Goal: Transaction & Acquisition: Purchase product/service

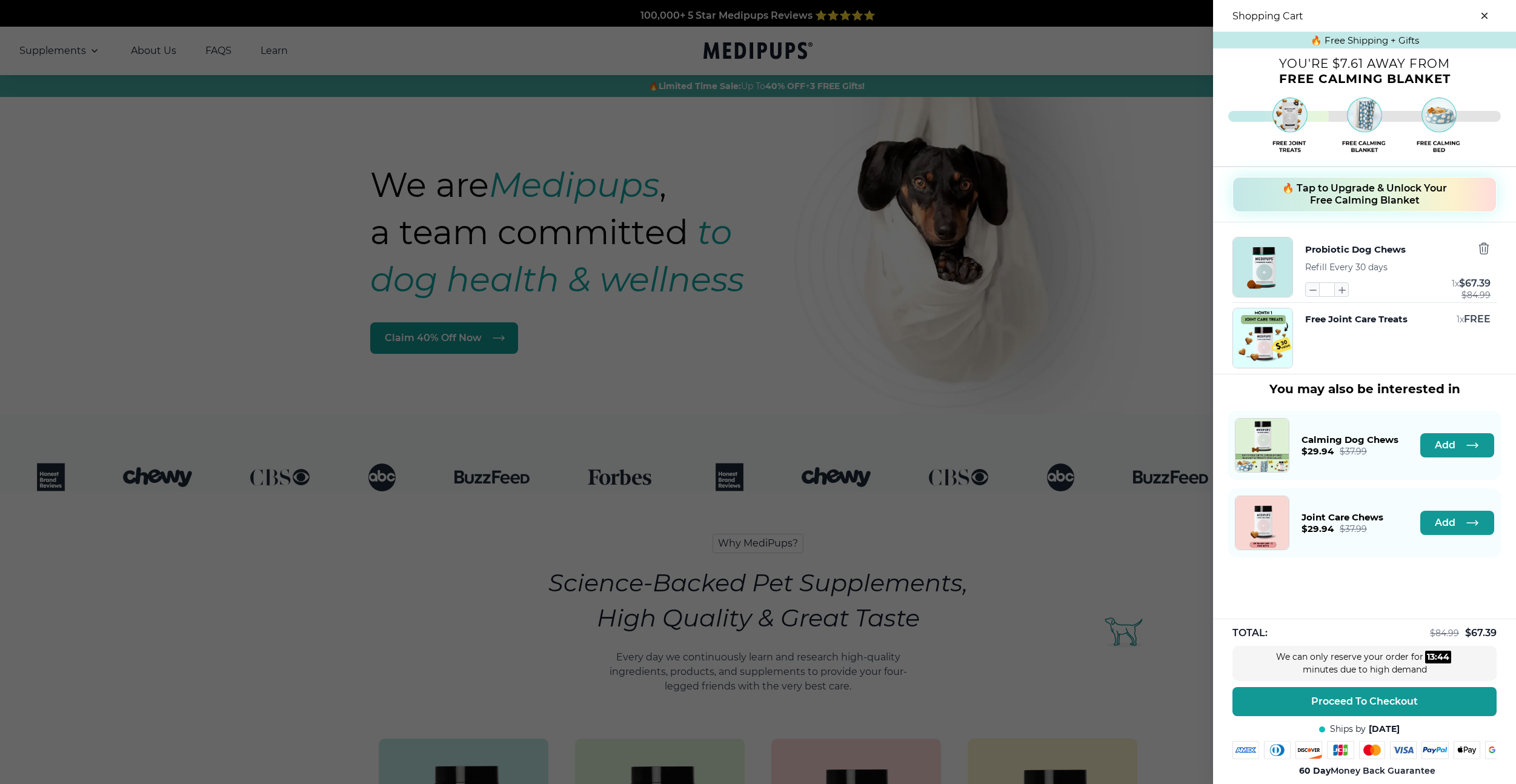
click at [1390, 206] on span "🔥 Tap to Upgrade & Unlock Your Free Calming Blanket" at bounding box center [1365, 194] width 165 height 24
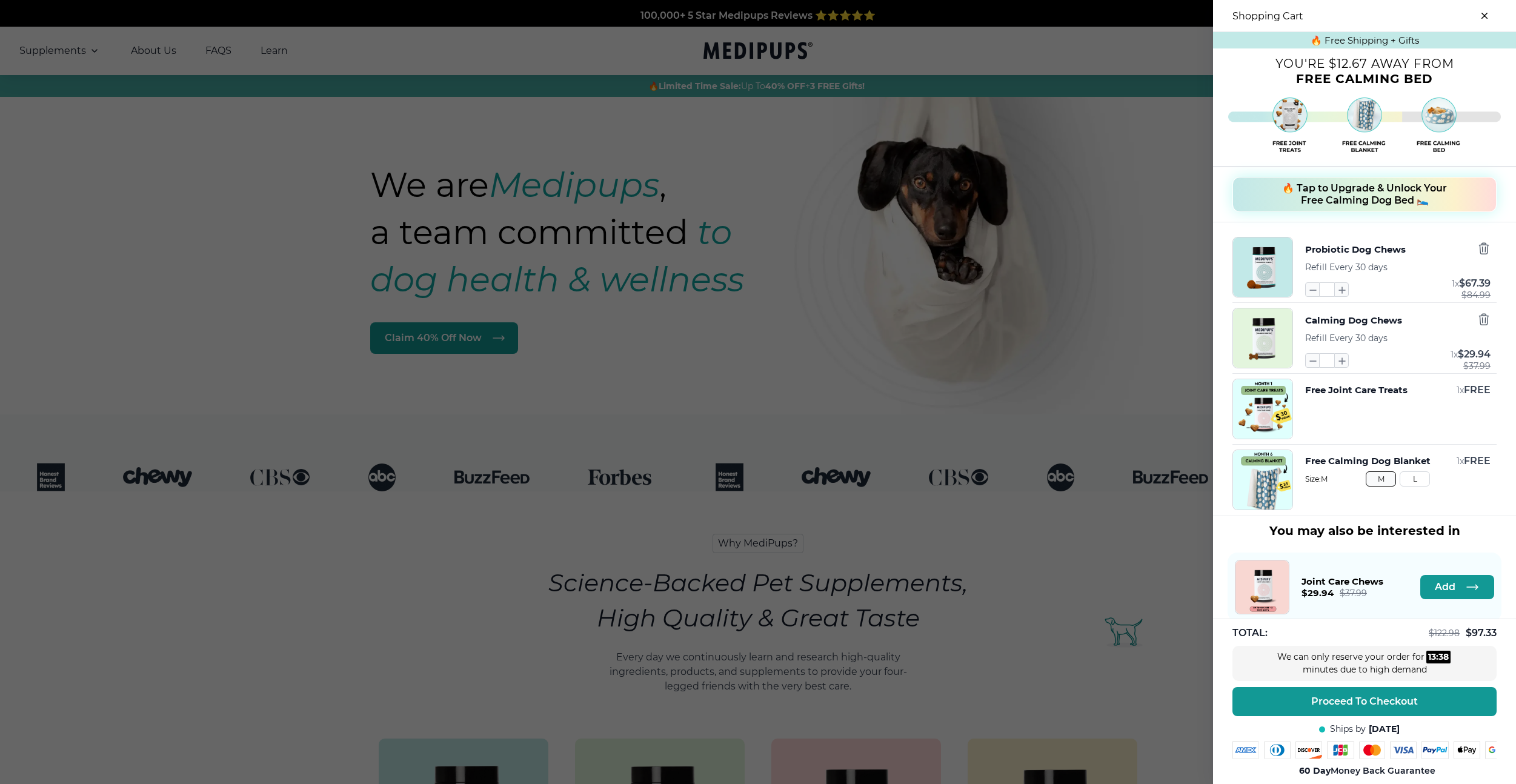
drag, startPoint x: 1307, startPoint y: 266, endPoint x: 1442, endPoint y: 266, distance: 135.0
click at [1437, 266] on div "Probiotic Dog Chews Refill Every 30 days * 1 x $ 67.39 $ 84.99" at bounding box center [1398, 267] width 186 height 61
click at [1389, 267] on div "Probiotic Dog Chews Refill Every 30 days * 1 x $ 67.39 $ 84.99" at bounding box center [1398, 267] width 186 height 61
click at [1382, 266] on span "Refill Every 30 days" at bounding box center [1346, 267] width 82 height 11
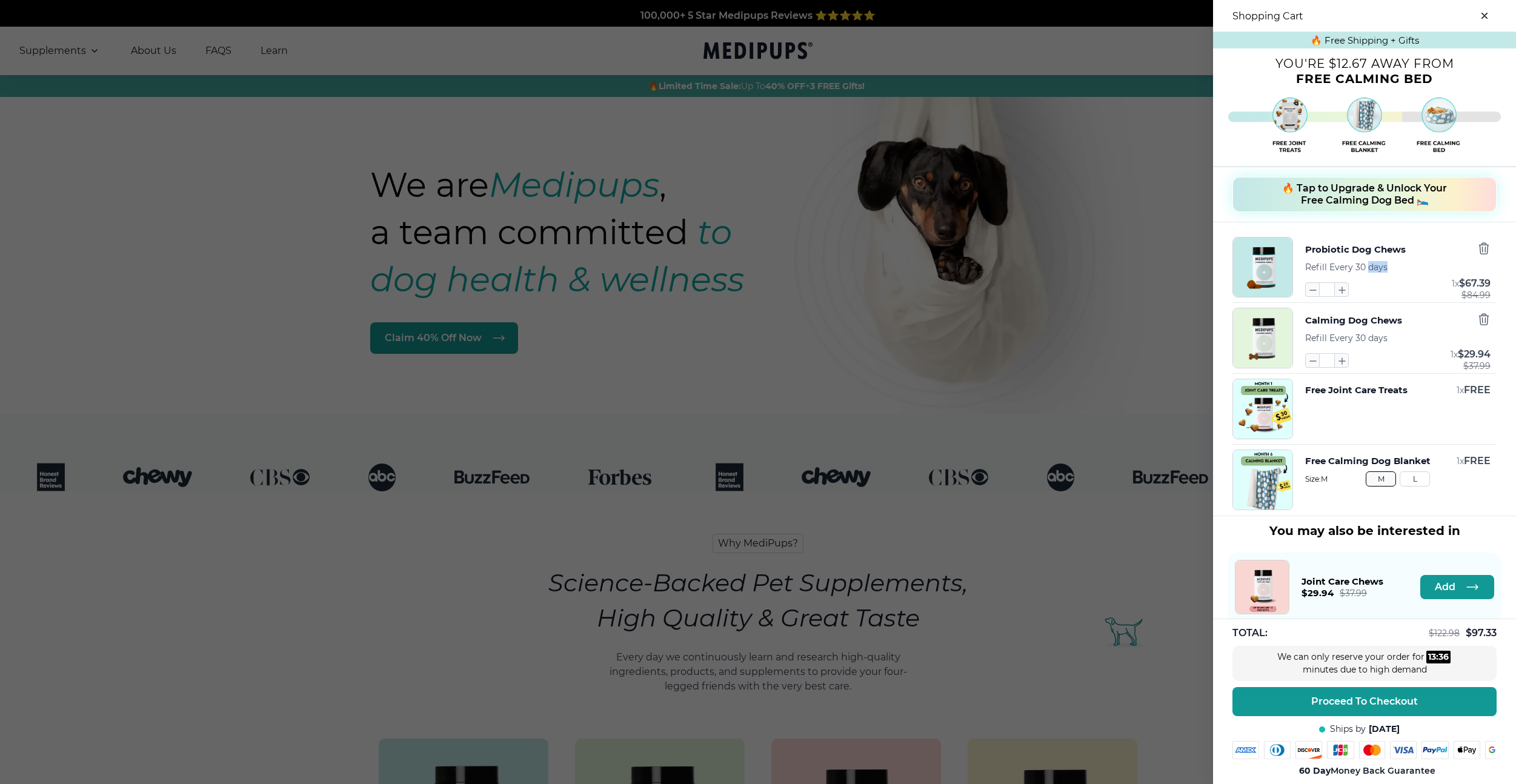
click at [1382, 266] on span "Refill Every 30 days" at bounding box center [1346, 267] width 82 height 11
click at [1368, 212] on button "🔥 Tap to Upgrade & Unlock Your Free Calming Dog Bed 🛌" at bounding box center [1365, 195] width 264 height 35
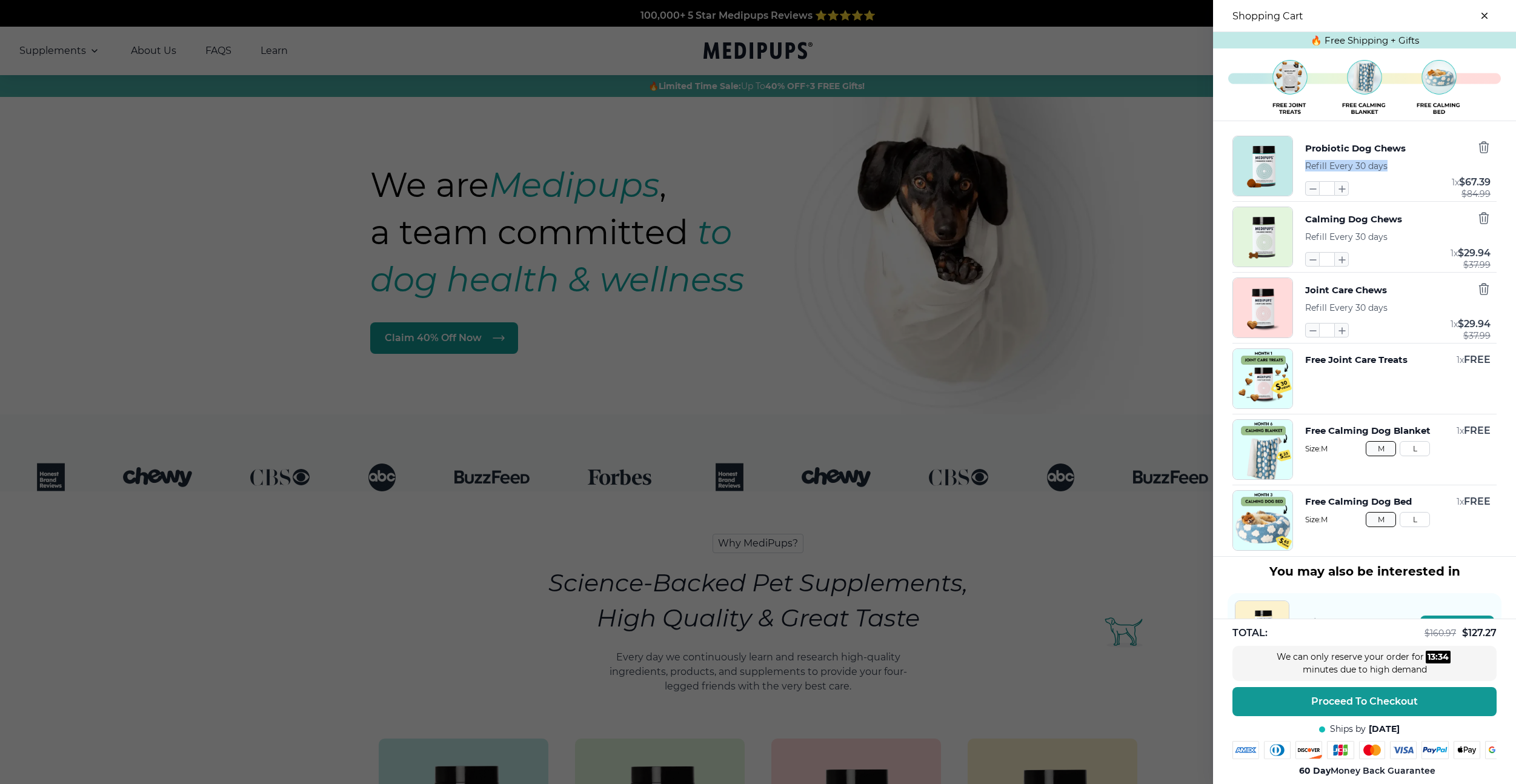
click at [1317, 116] on img at bounding box center [1365, 87] width 273 height 63
click at [1335, 136] on div "Probiotic Dog Chews Refill Every 30 days * 1 x $ 67.39 $ 84.99 Calming Dog Chew…" at bounding box center [1365, 339] width 303 height 435
click at [1036, 412] on div at bounding box center [758, 392] width 1516 height 784
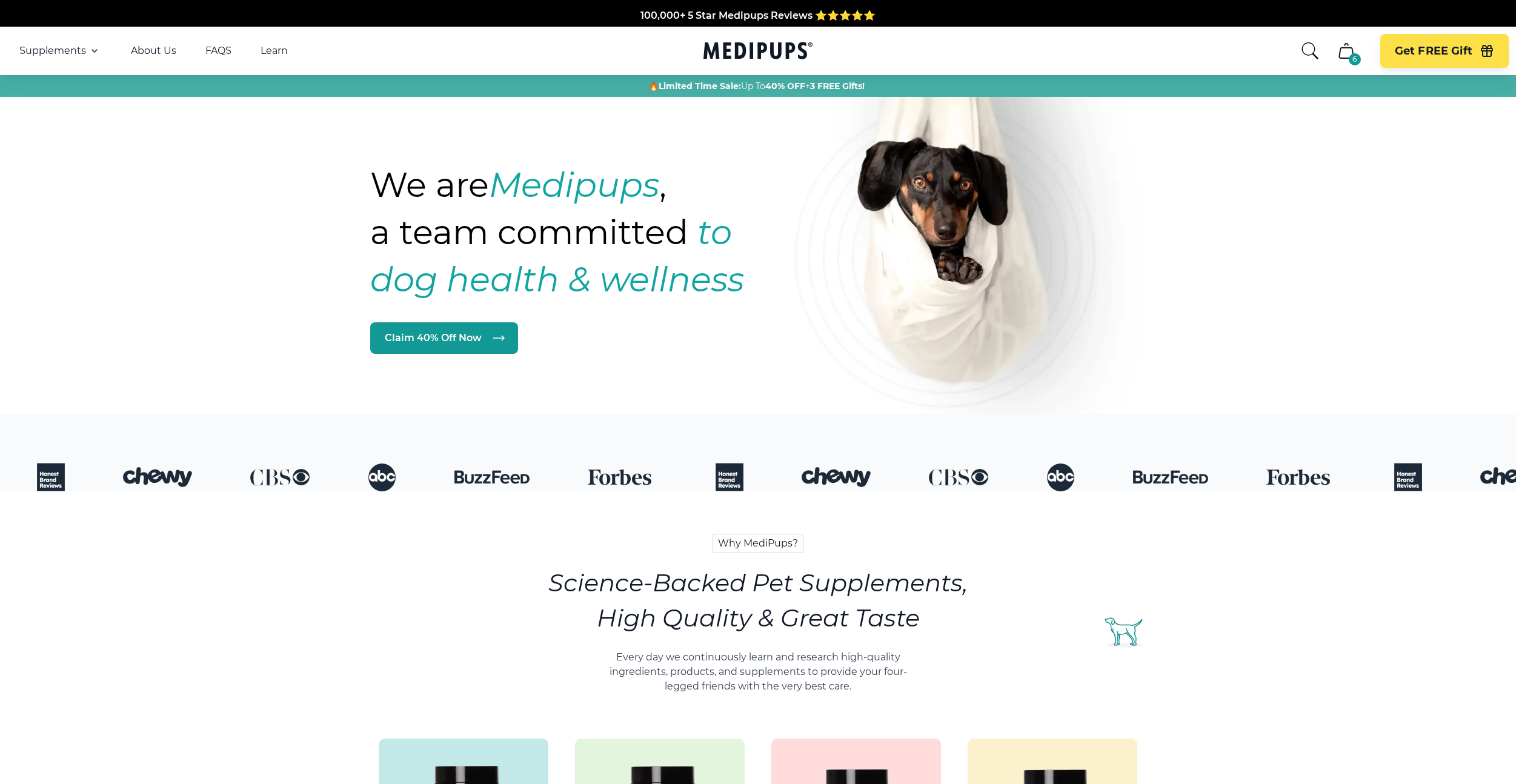
click at [1351, 46] on icon "cart" at bounding box center [1346, 50] width 19 height 19
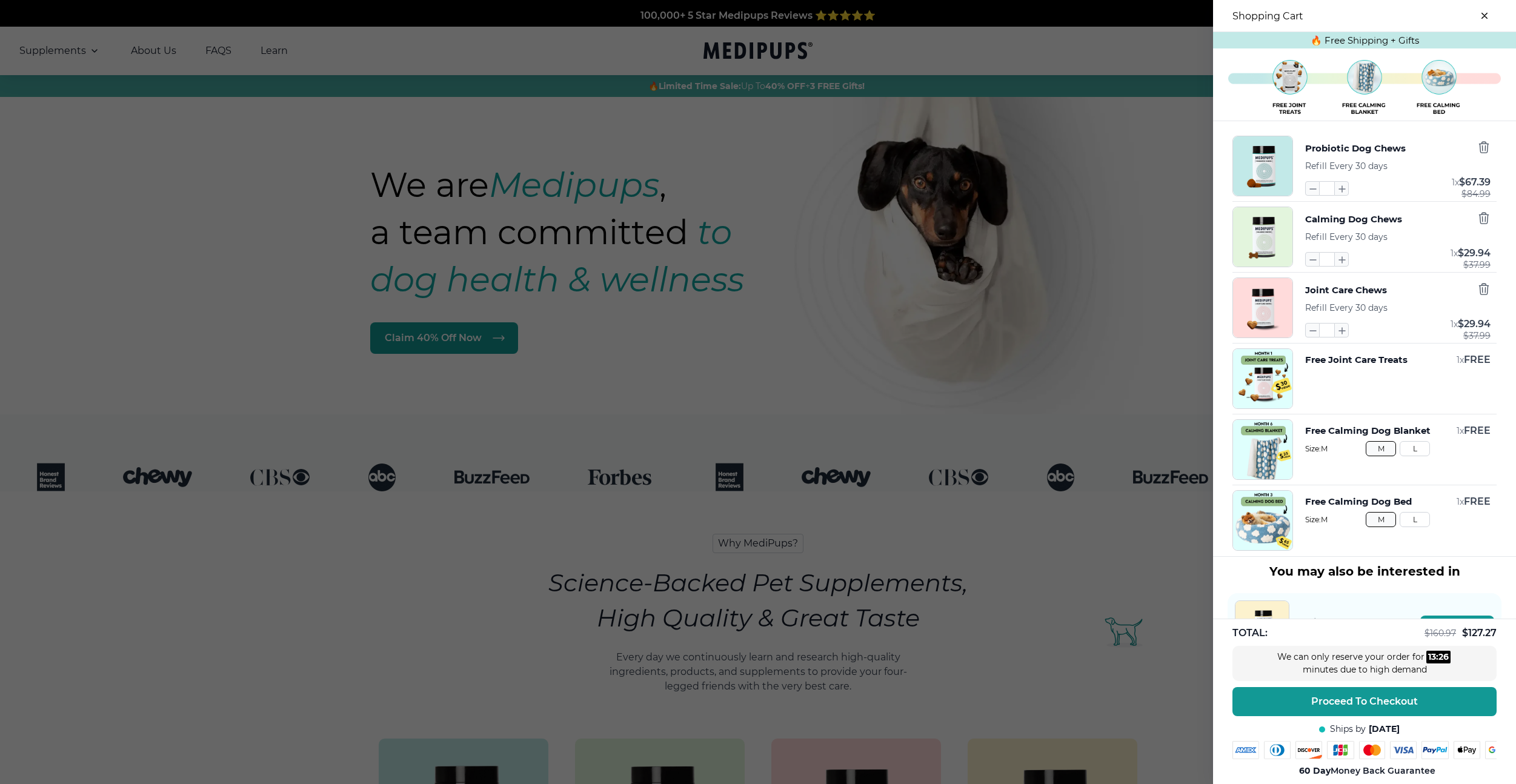
click at [986, 236] on div at bounding box center [758, 392] width 1516 height 784
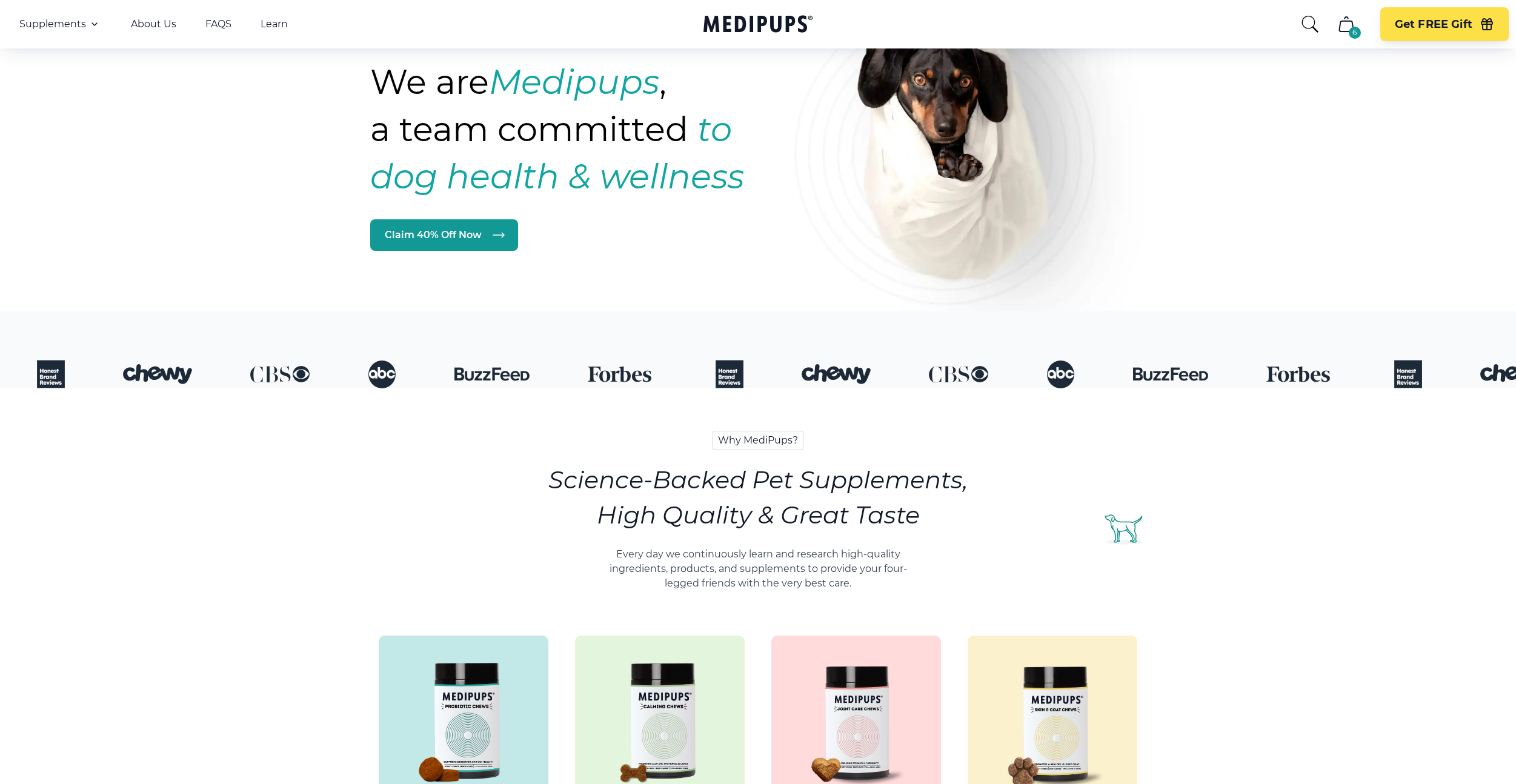
scroll to position [181, 0]
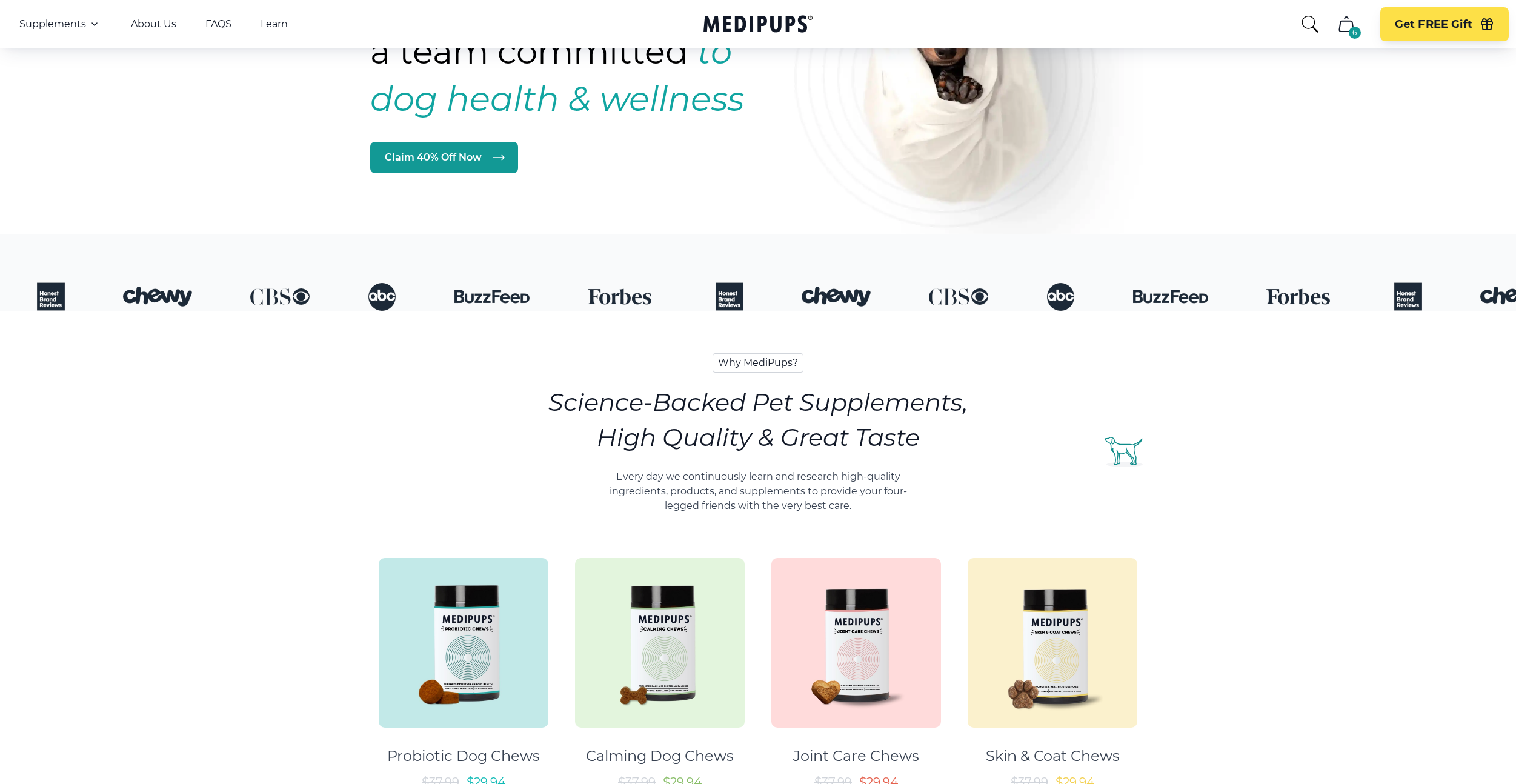
click at [521, 595] on img at bounding box center [464, 643] width 170 height 170
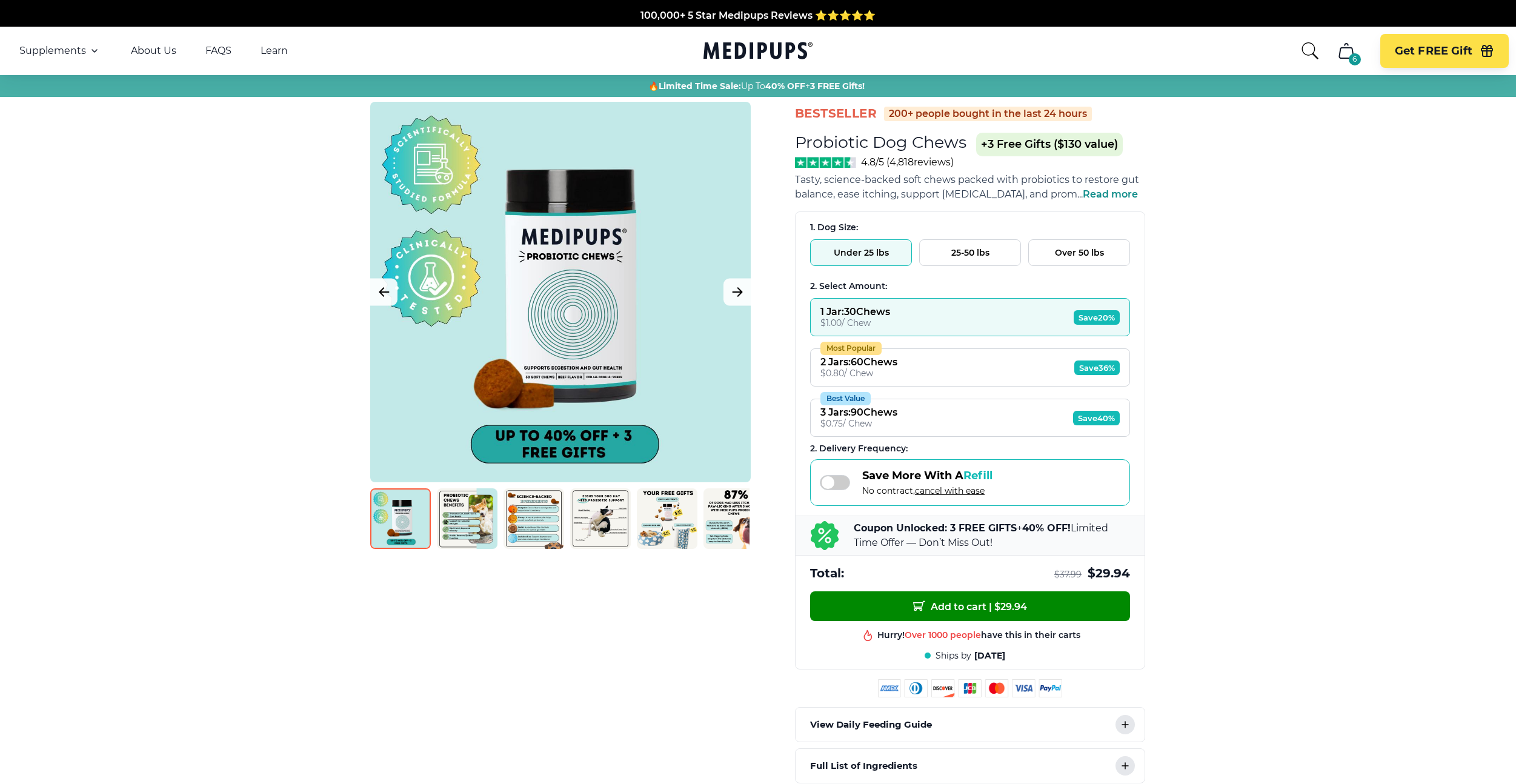
click at [1358, 54] on div "6" at bounding box center [1355, 59] width 12 height 12
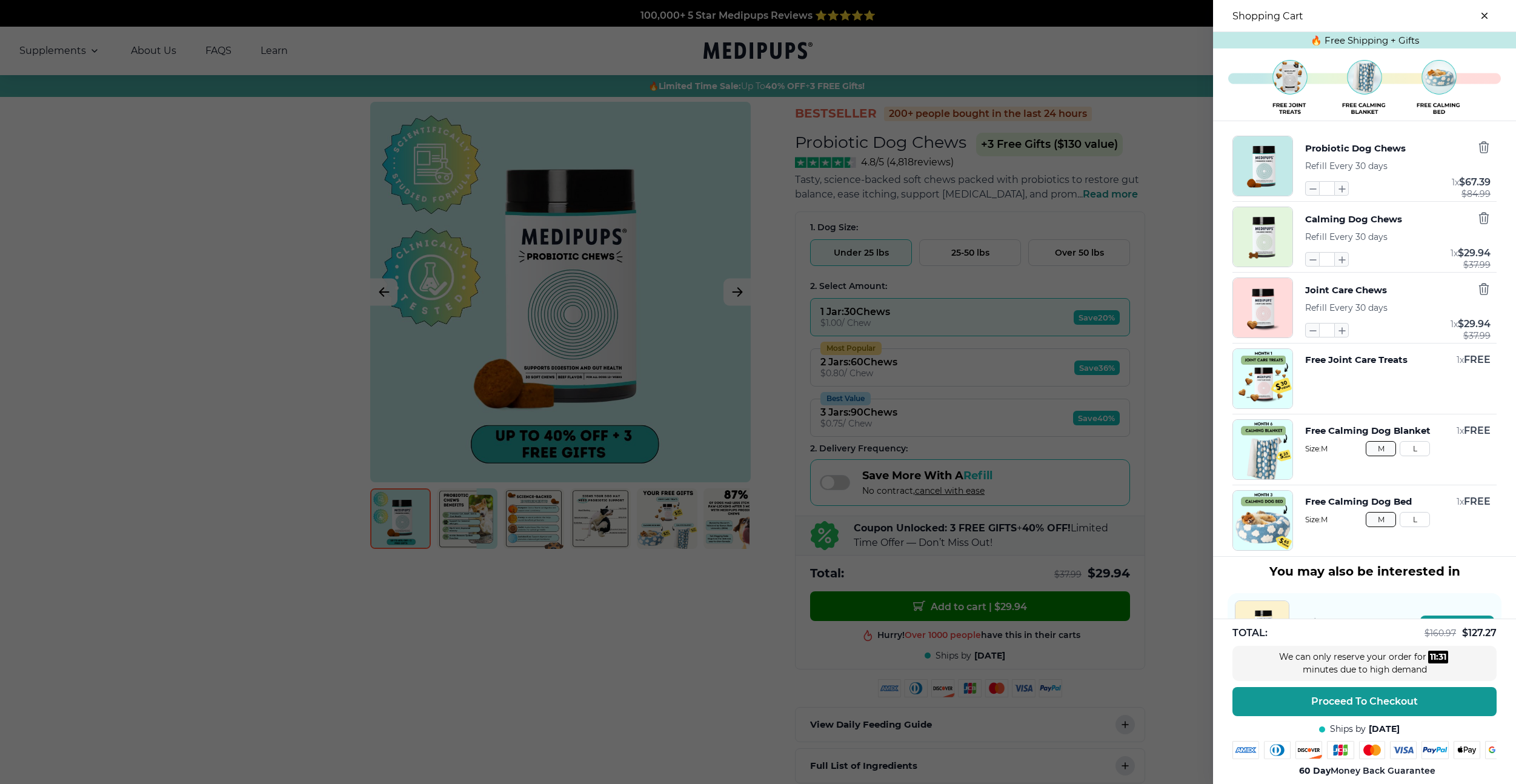
click at [1257, 130] on div "Probiotic Dog Chews Refill Every 30 days * 1 x $ 67.39 $ 84.99 Calming Dog Chew…" at bounding box center [1365, 339] width 303 height 435
click at [884, 285] on div at bounding box center [758, 392] width 1516 height 784
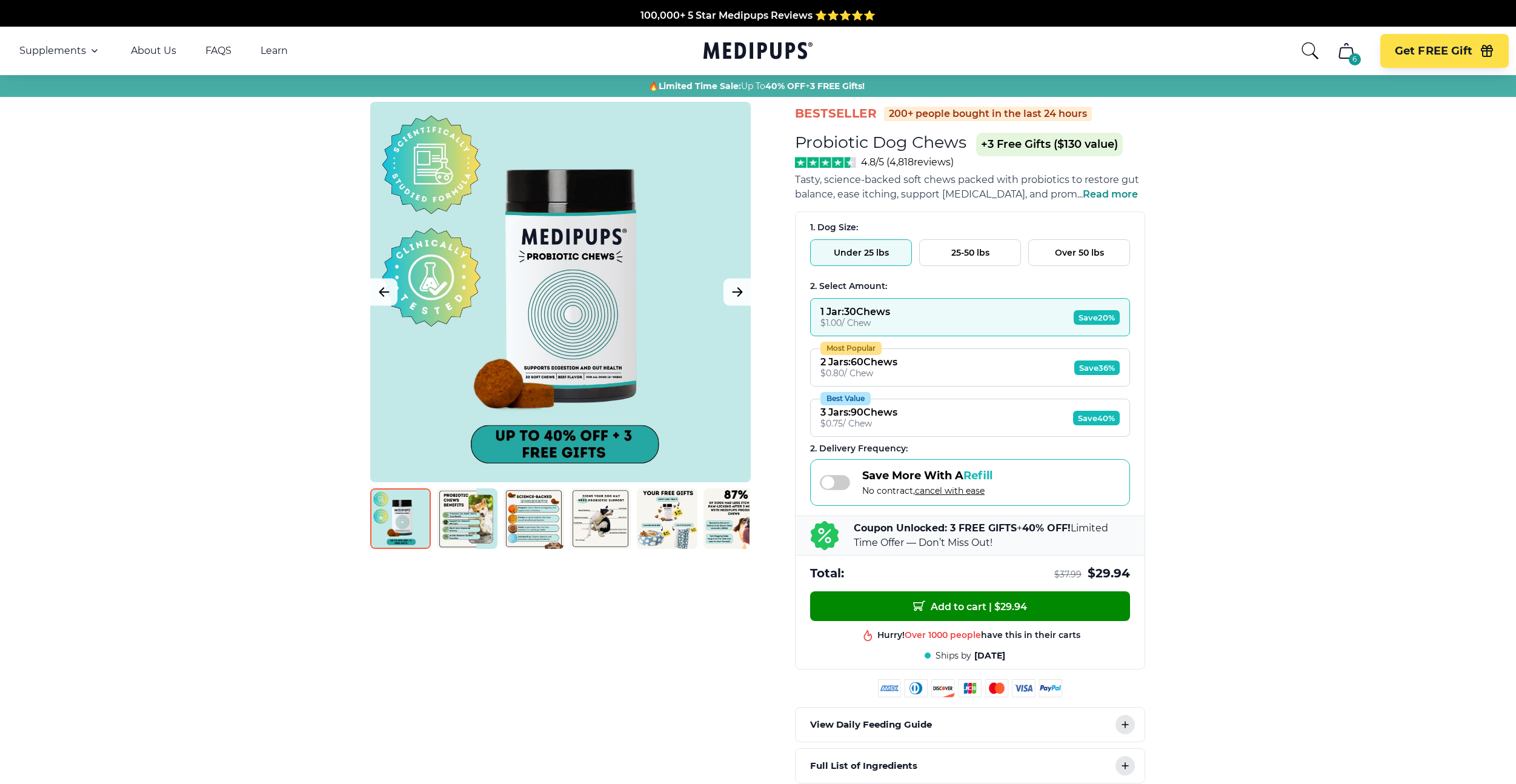
click at [1062, 216] on div "1. Dog Size: Under 25 lbs 25-50 lbs Over 50 lbs 2. Select Amount: 1 Jar : 30 Ch…" at bounding box center [970, 401] width 349 height 379
click at [1333, 58] on button "6" at bounding box center [1346, 50] width 29 height 29
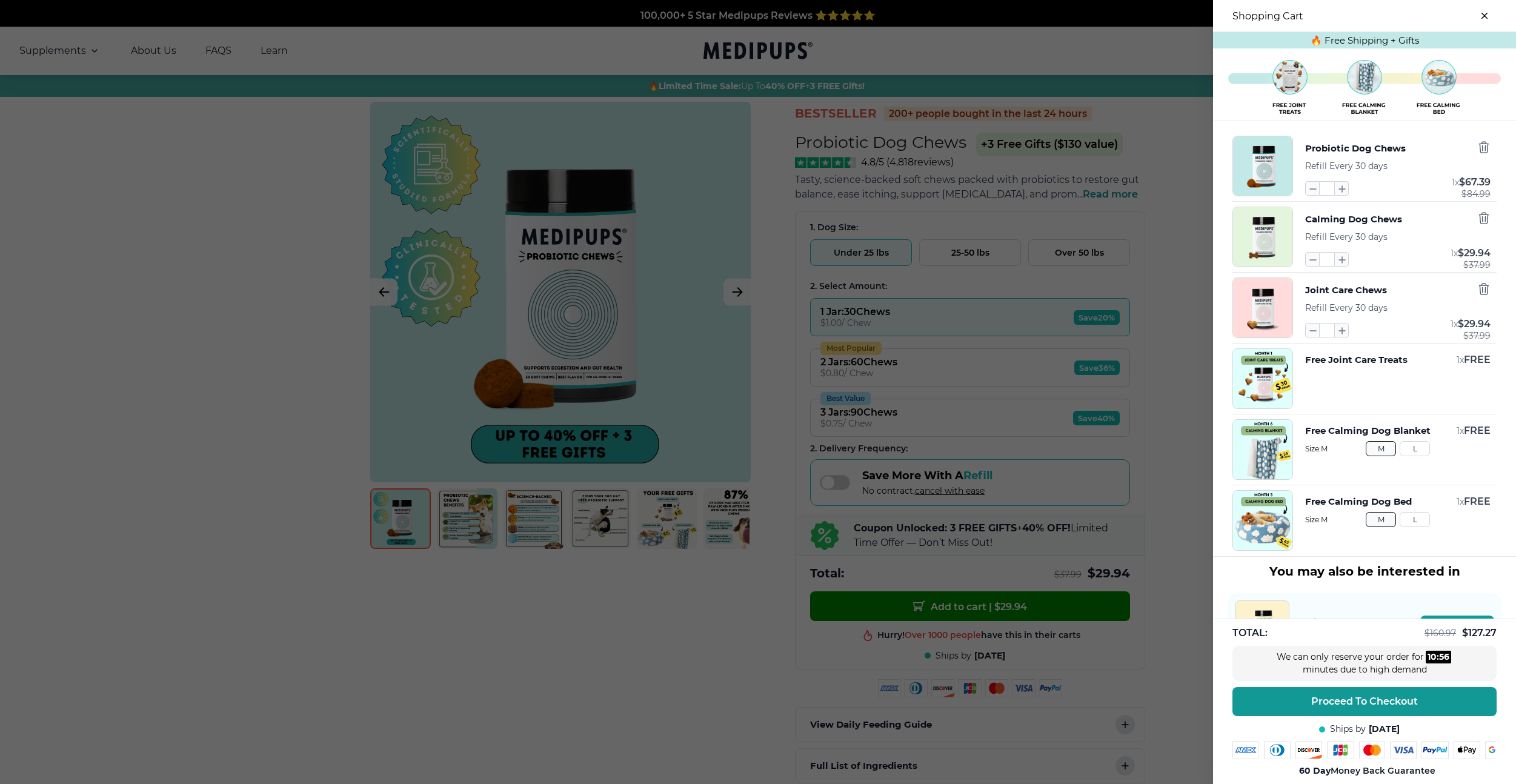
click at [1366, 78] on img at bounding box center [1365, 87] width 273 height 63
click at [1260, 256] on img "button" at bounding box center [1263, 237] width 60 height 60
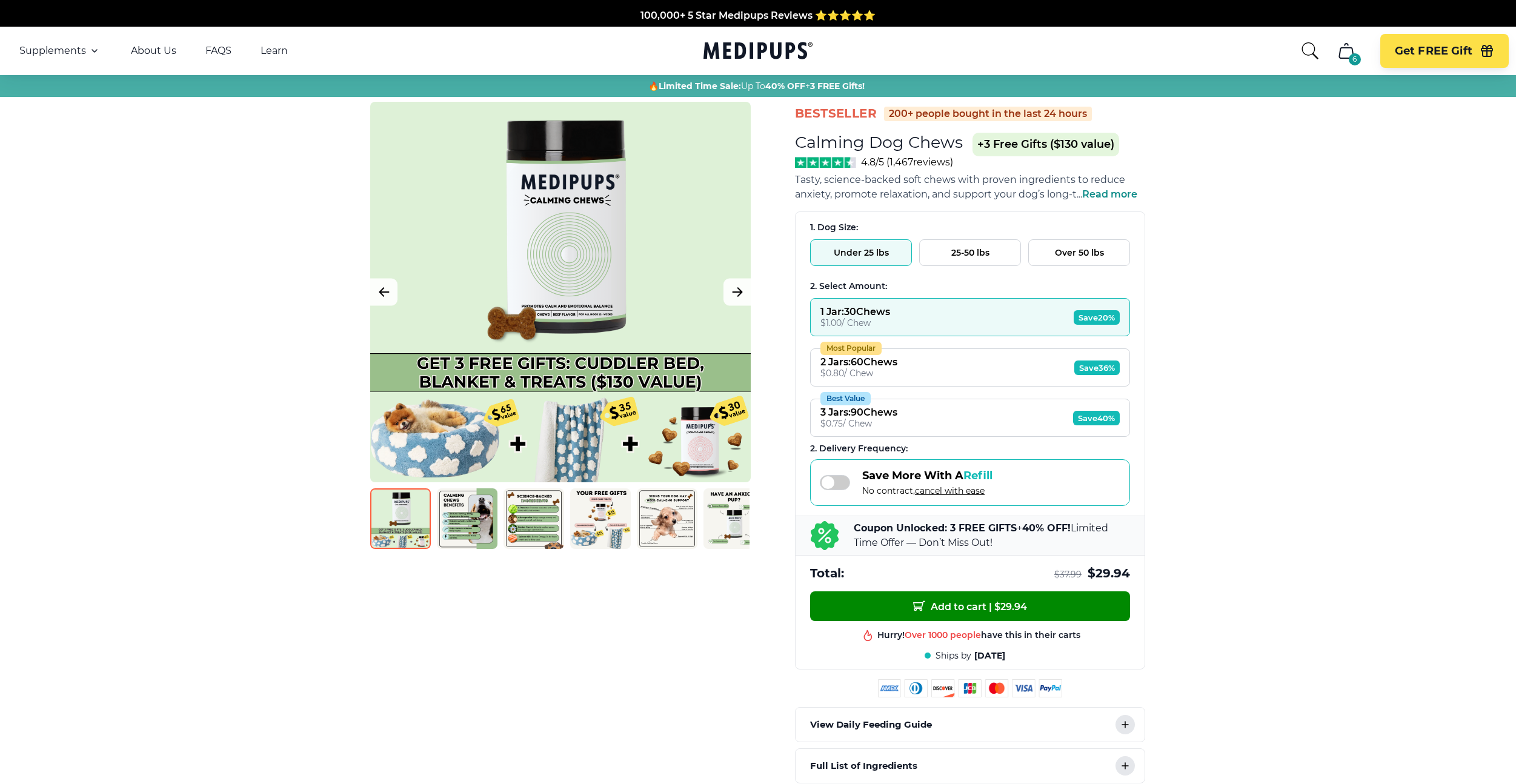
click at [1346, 55] on icon "cart" at bounding box center [1346, 50] width 19 height 19
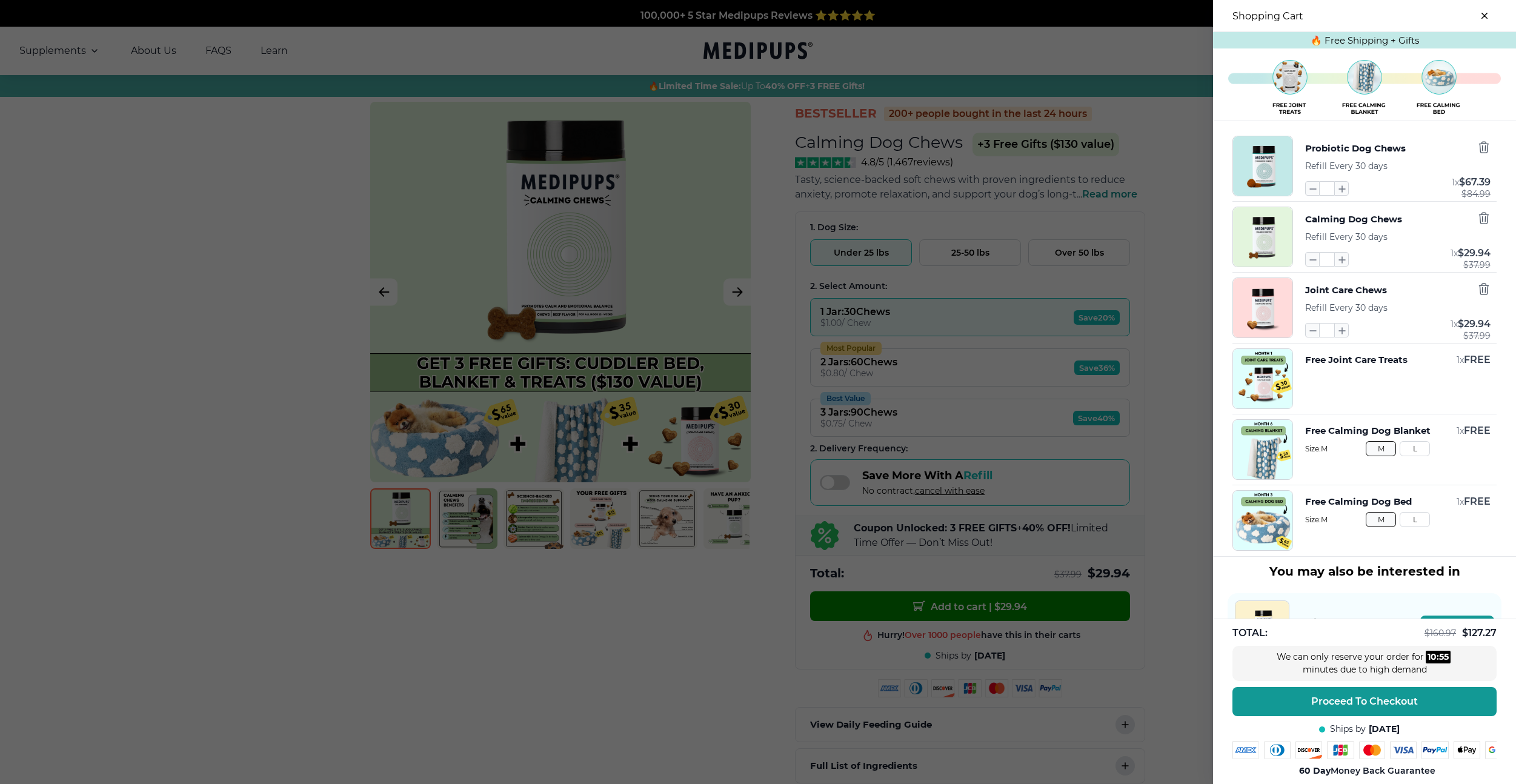
click at [1259, 309] on img "button" at bounding box center [1263, 308] width 60 height 60
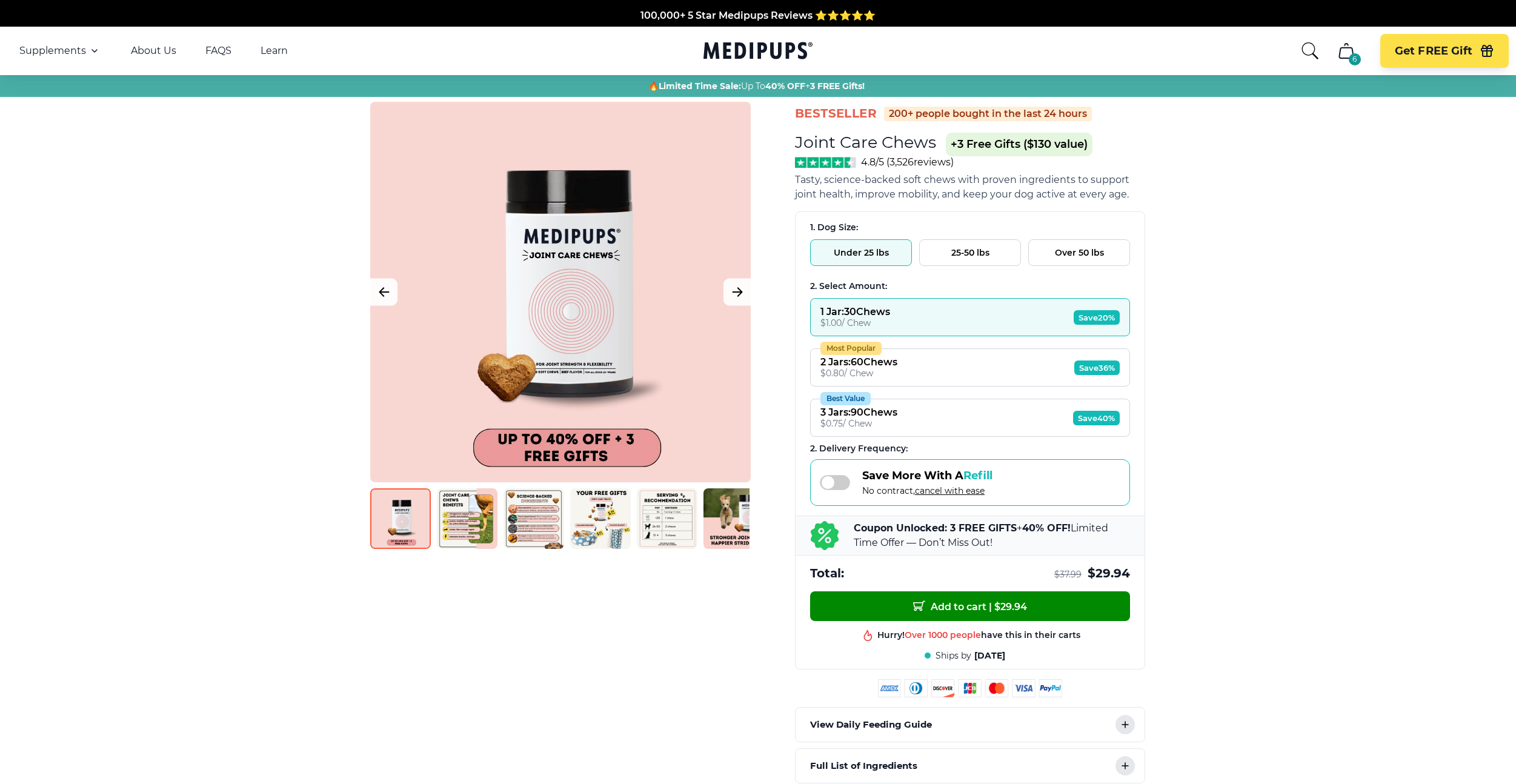
click at [1355, 49] on icon "cart" at bounding box center [1346, 50] width 19 height 19
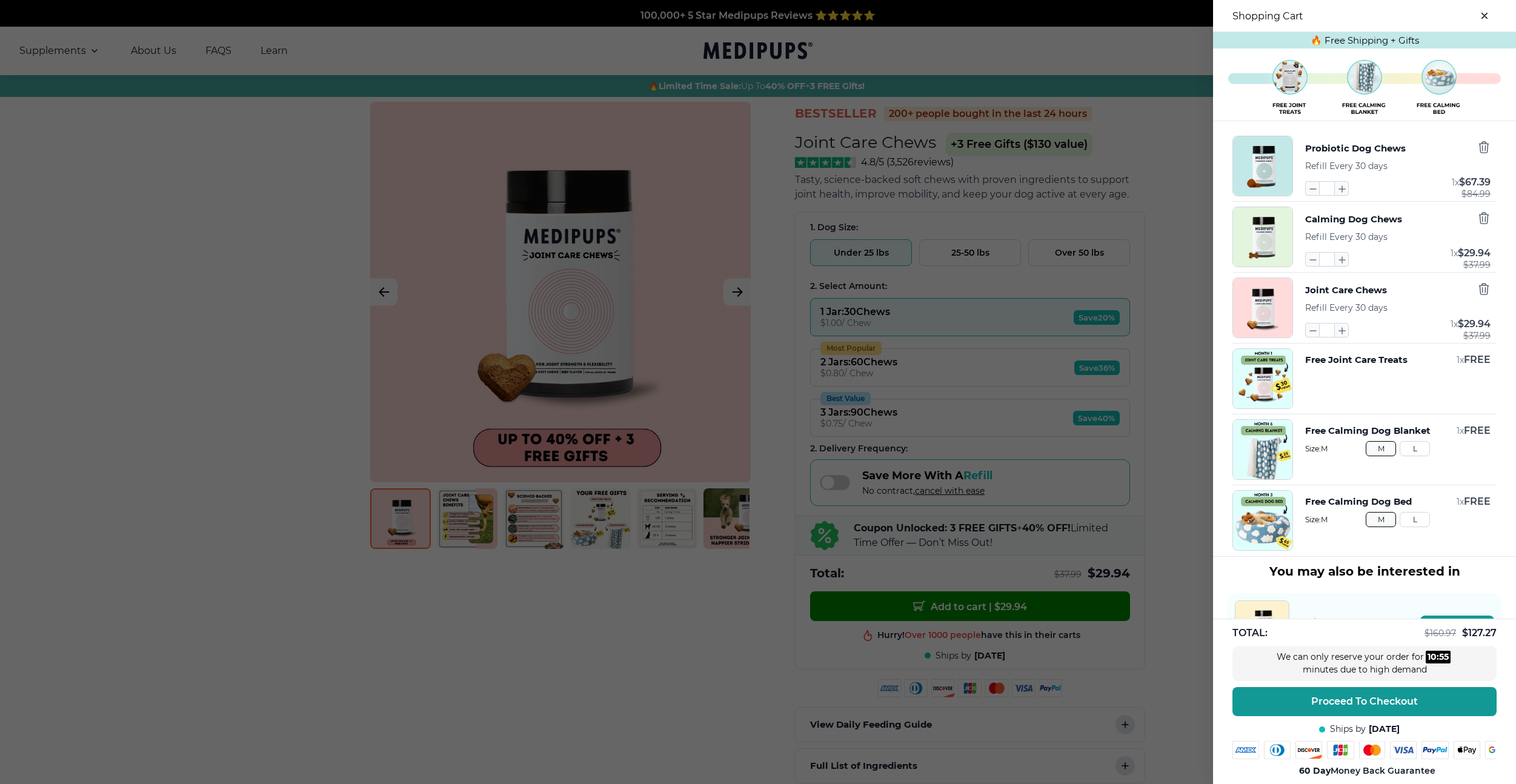
click at [1264, 168] on img "button" at bounding box center [1263, 166] width 60 height 60
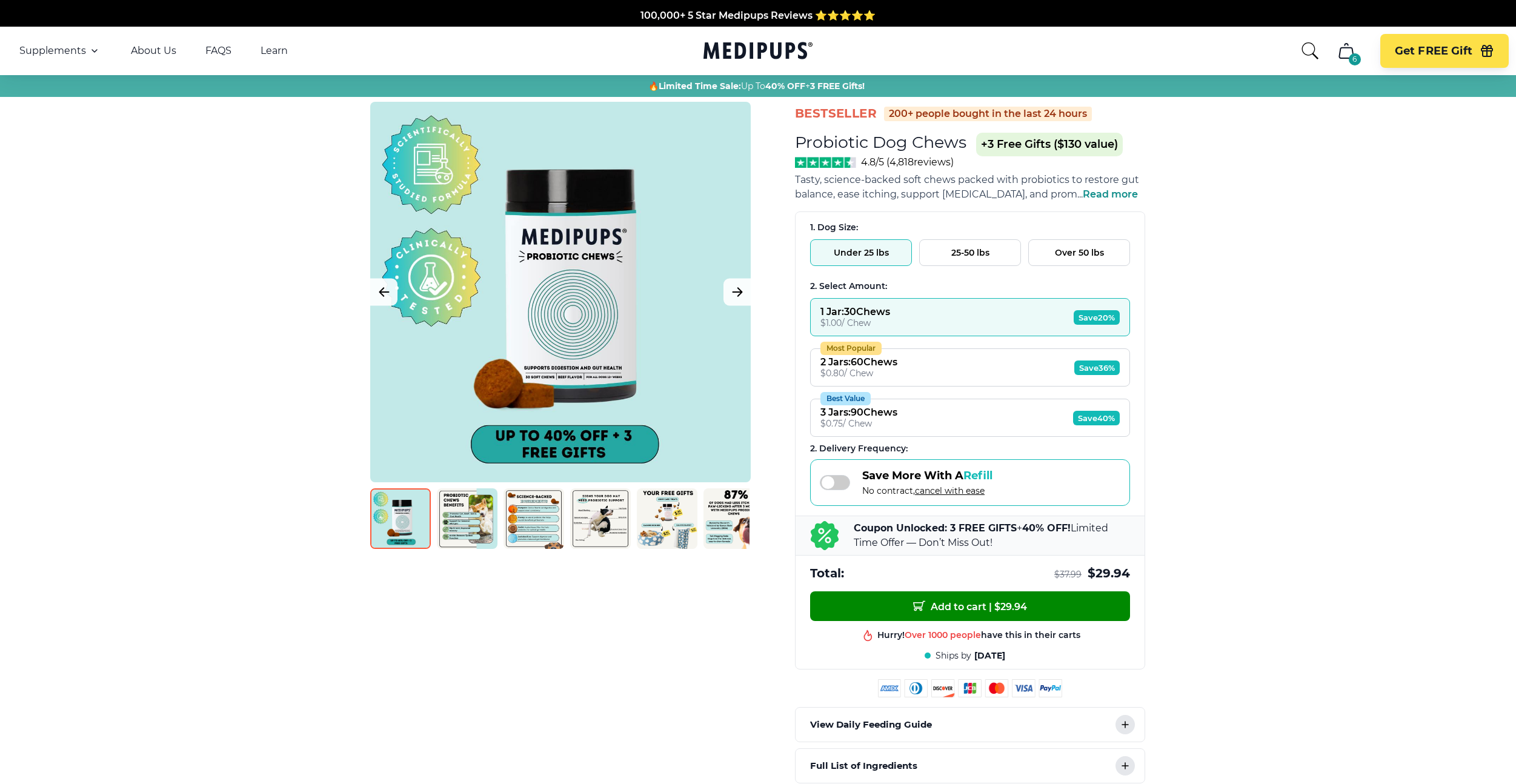
click at [1344, 61] on button "6" at bounding box center [1346, 50] width 29 height 29
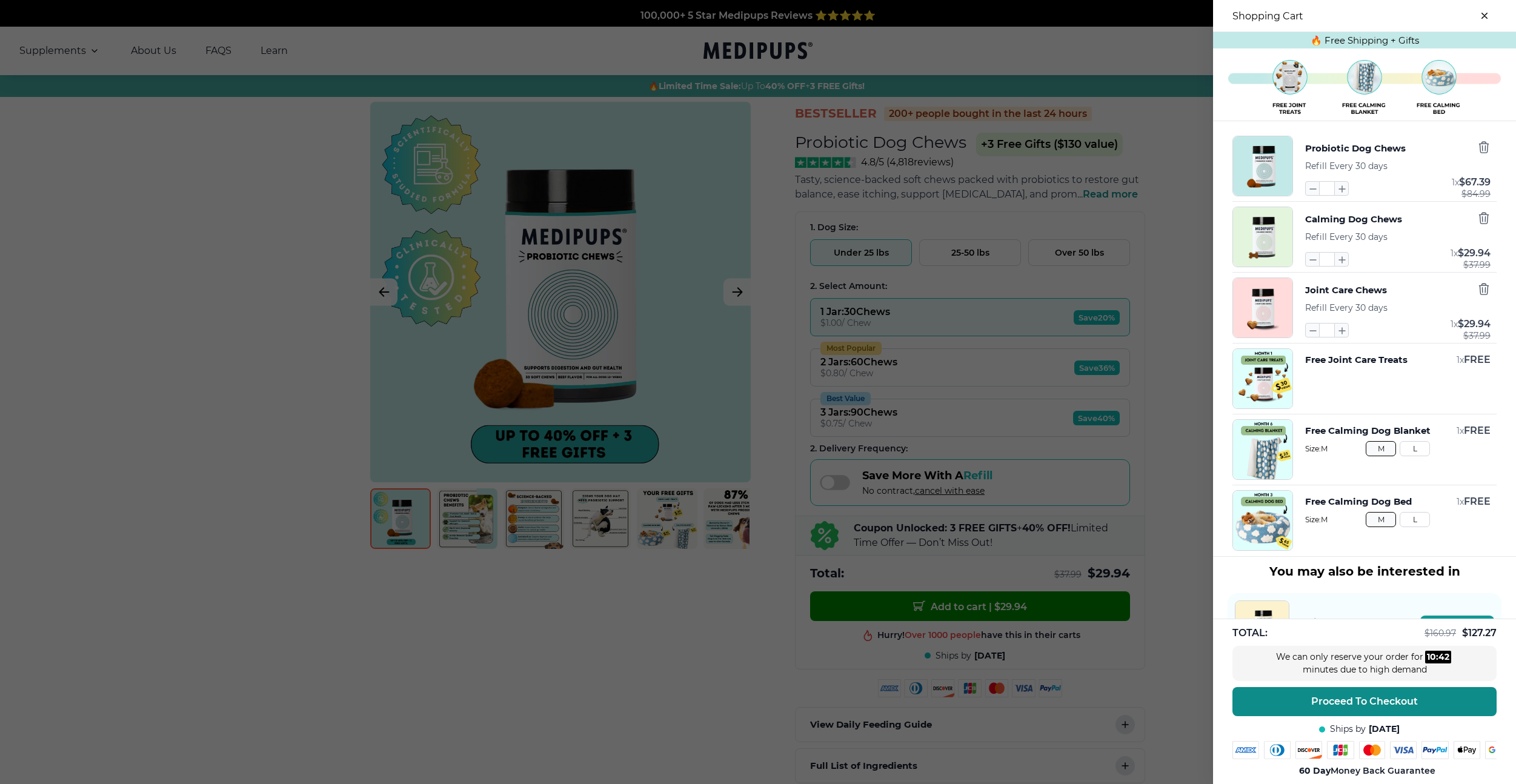
click at [1328, 704] on span "Proceed To Checkout" at bounding box center [1365, 702] width 107 height 12
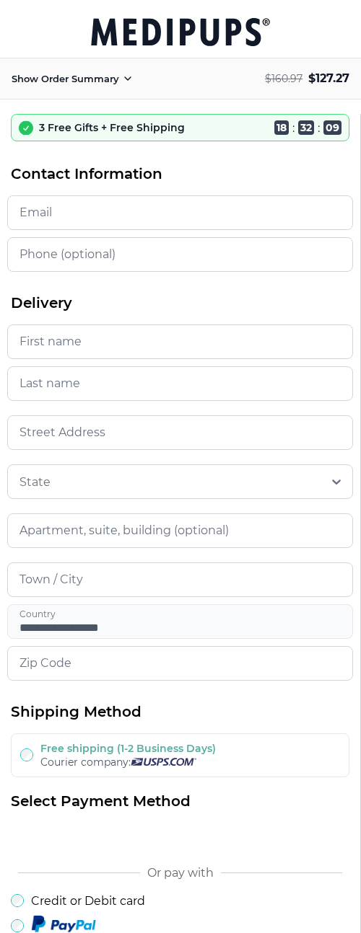
click at [119, 76] on icon at bounding box center [127, 78] width 17 height 17
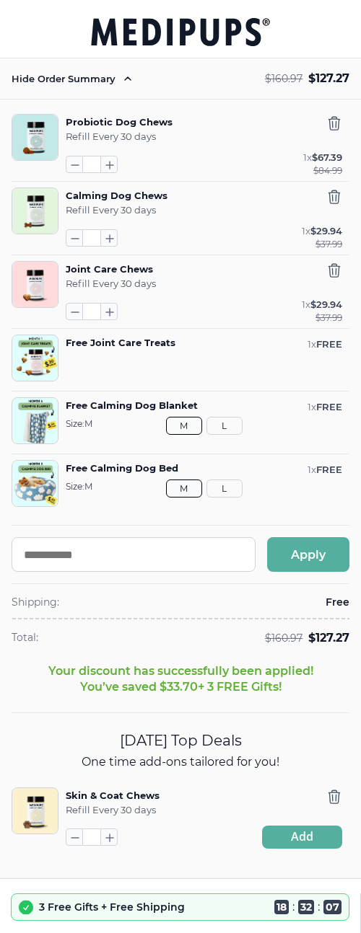
click at [119, 76] on icon at bounding box center [127, 78] width 17 height 17
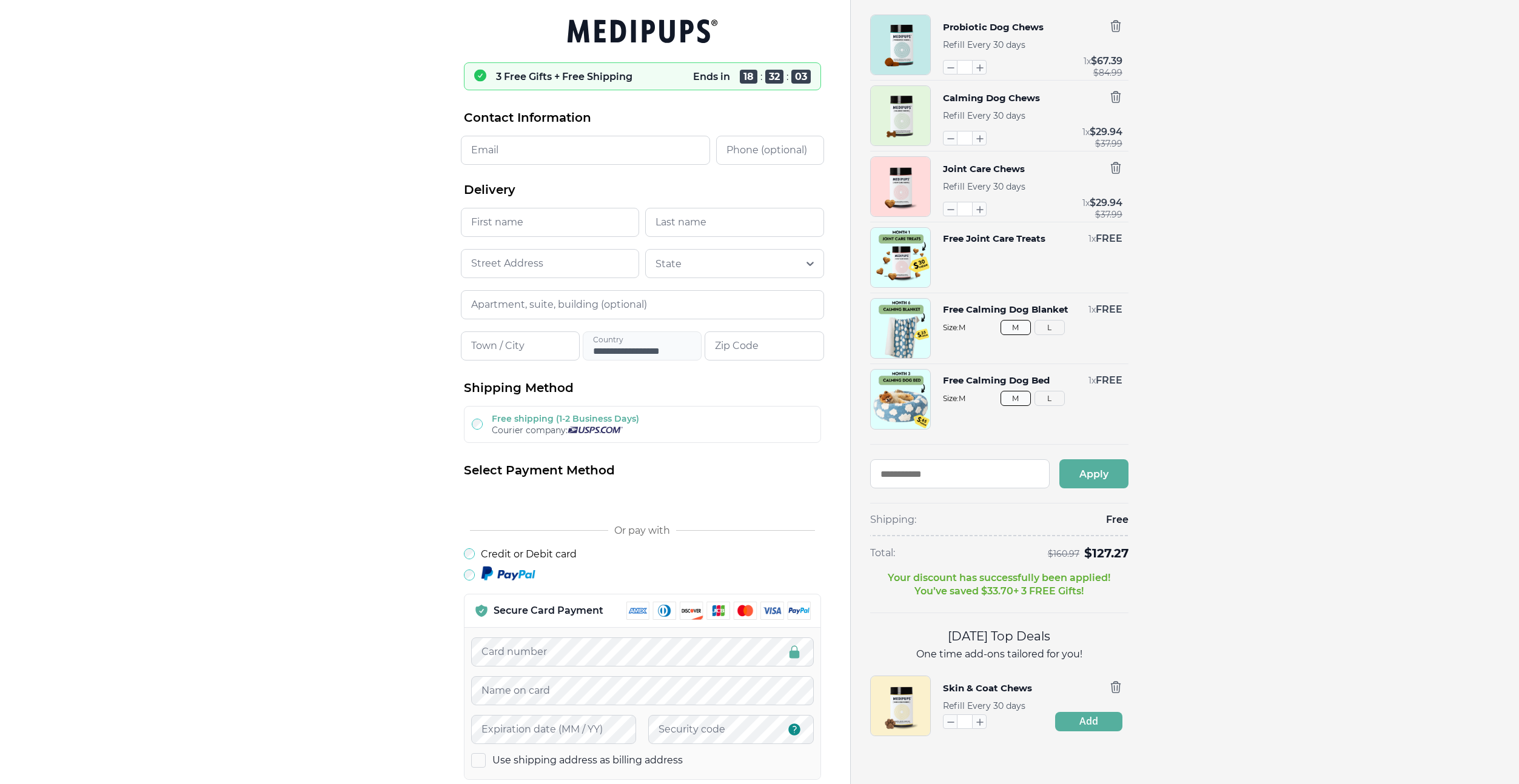
click at [1406, 129] on div "Probiotic Dog Chews Refill Every 30 days * 1 x $ 67.39 $ 84.99 Calming Dog Chew…" at bounding box center [1179, 375] width 619 height 722
click at [1116, 164] on icon "button" at bounding box center [1115, 167] width 9 height 11
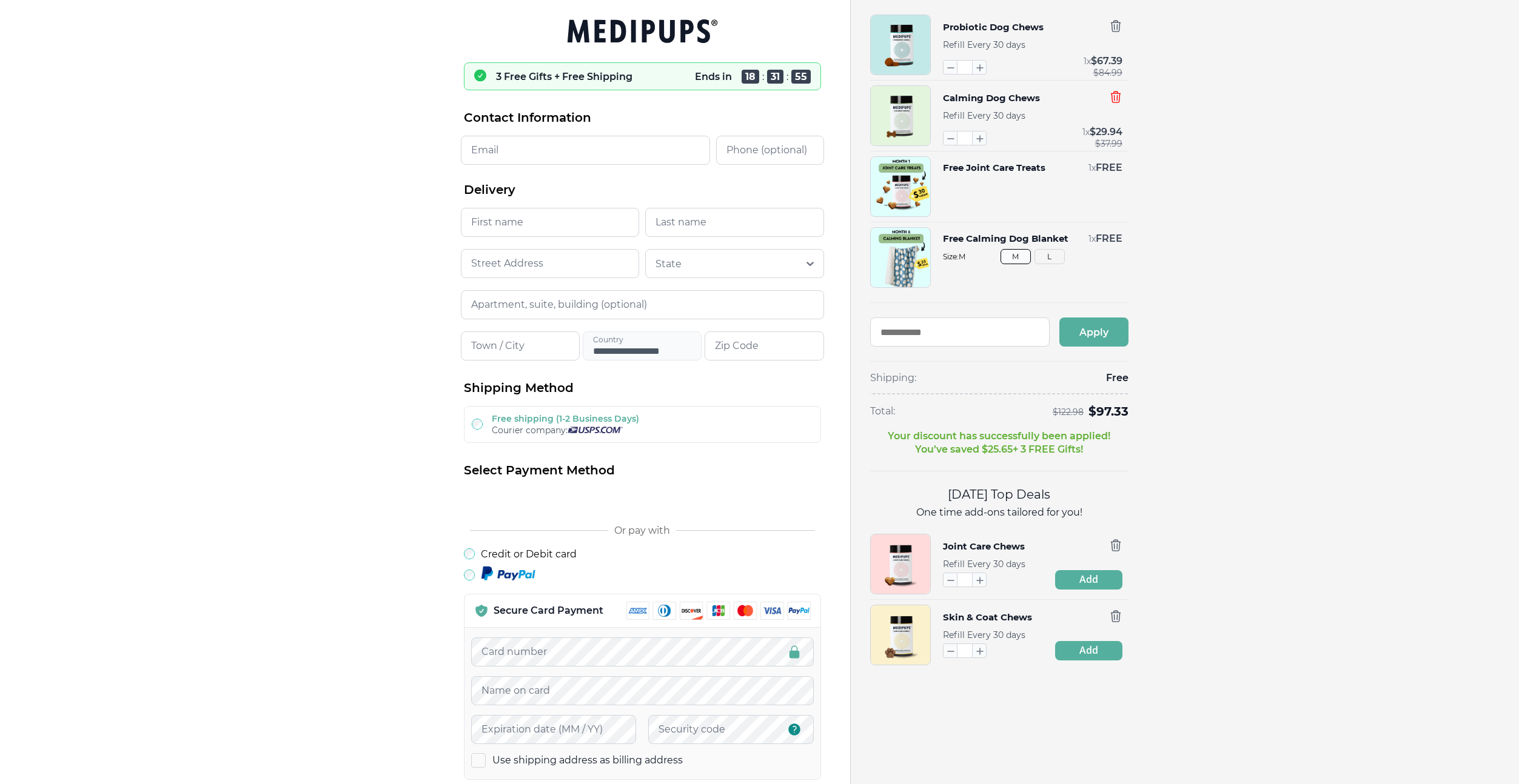
click at [1110, 99] on icon "button" at bounding box center [1116, 97] width 13 height 13
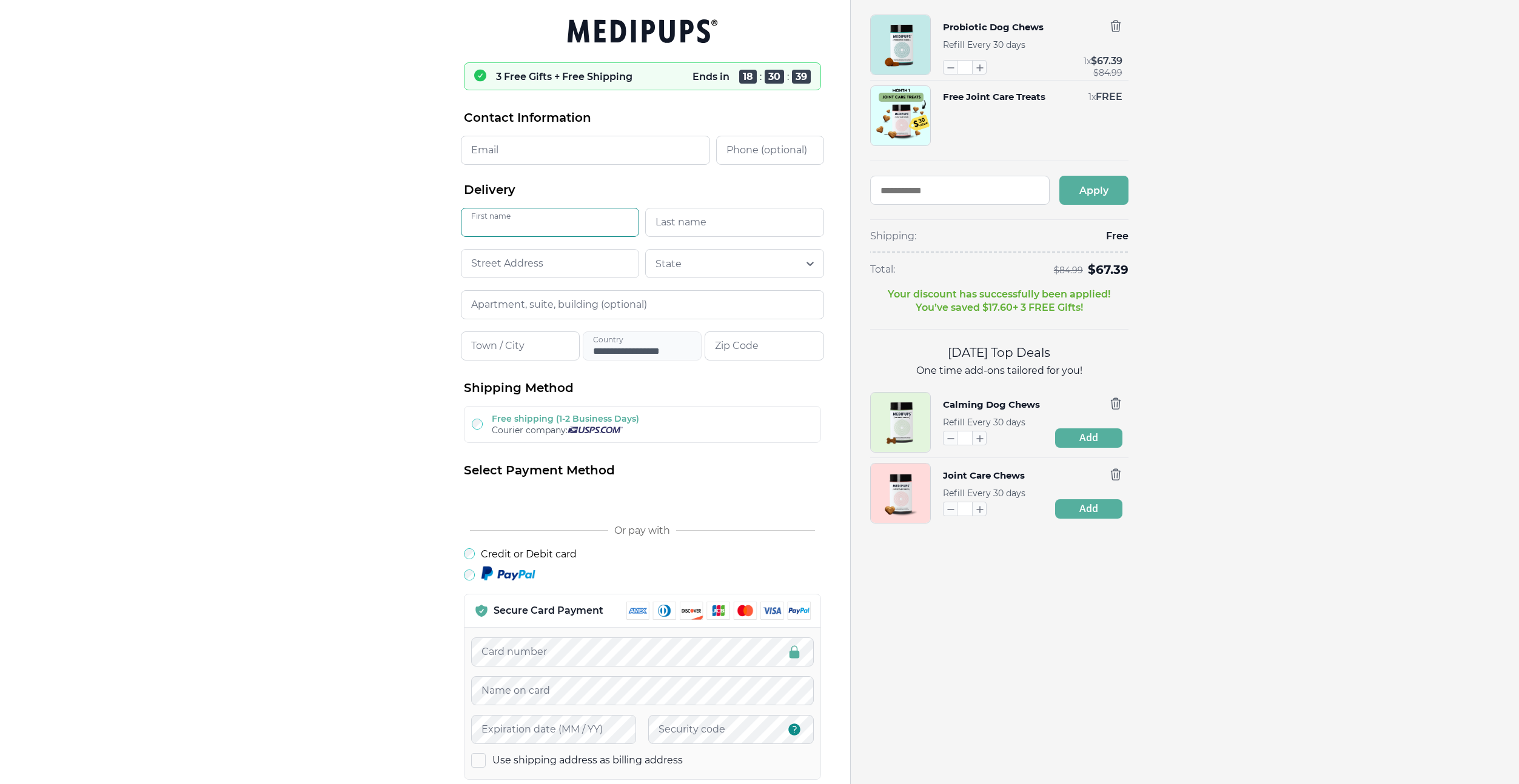
click at [542, 217] on input "First name" at bounding box center [550, 222] width 179 height 29
click at [490, 253] on input at bounding box center [550, 263] width 179 height 29
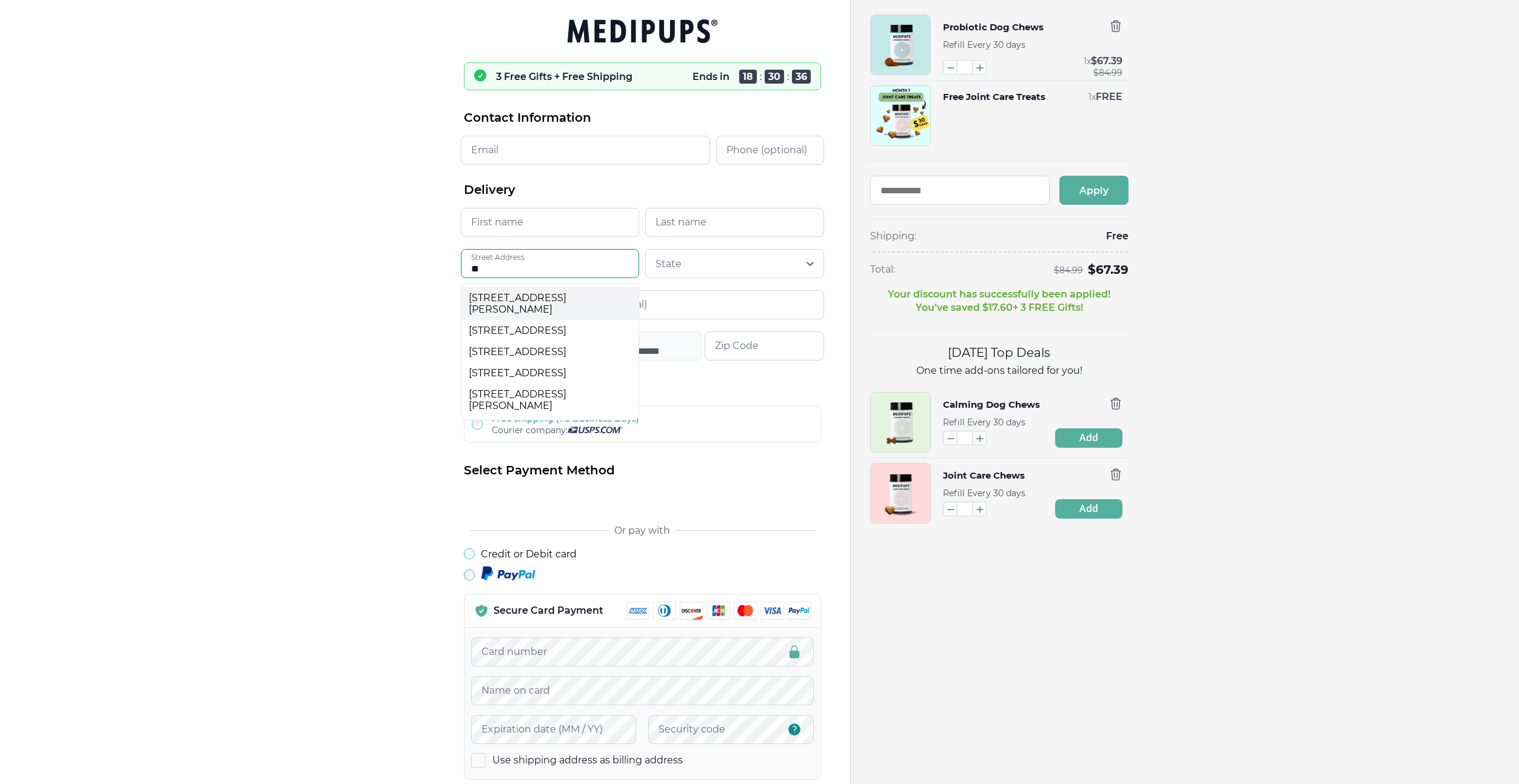
click at [505, 310] on div "[STREET_ADDRESS][PERSON_NAME]" at bounding box center [550, 303] width 163 height 23
type input "**********"
type input "*****"
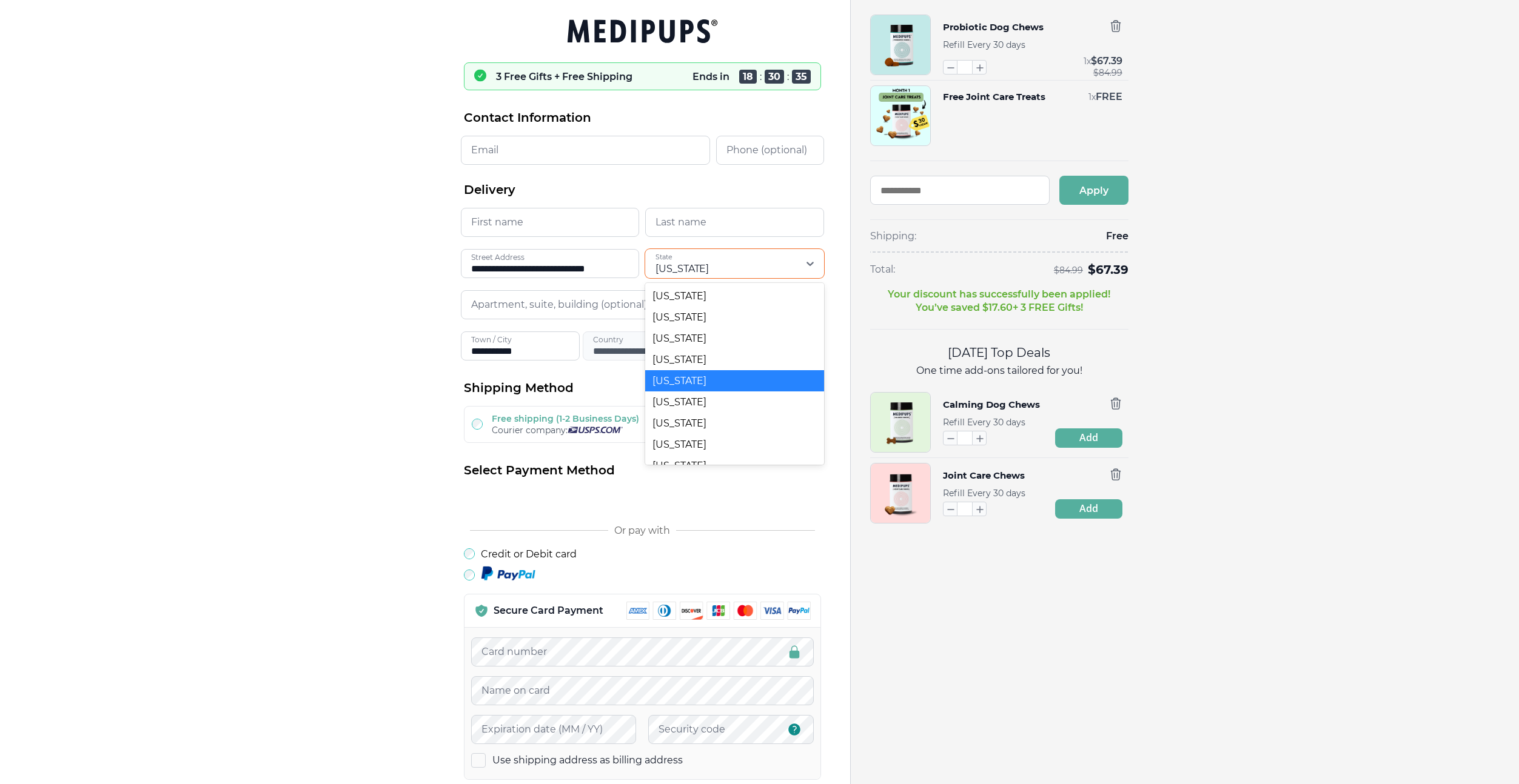
click at [694, 262] on div "[US_STATE]" at bounding box center [682, 269] width 53 height 13
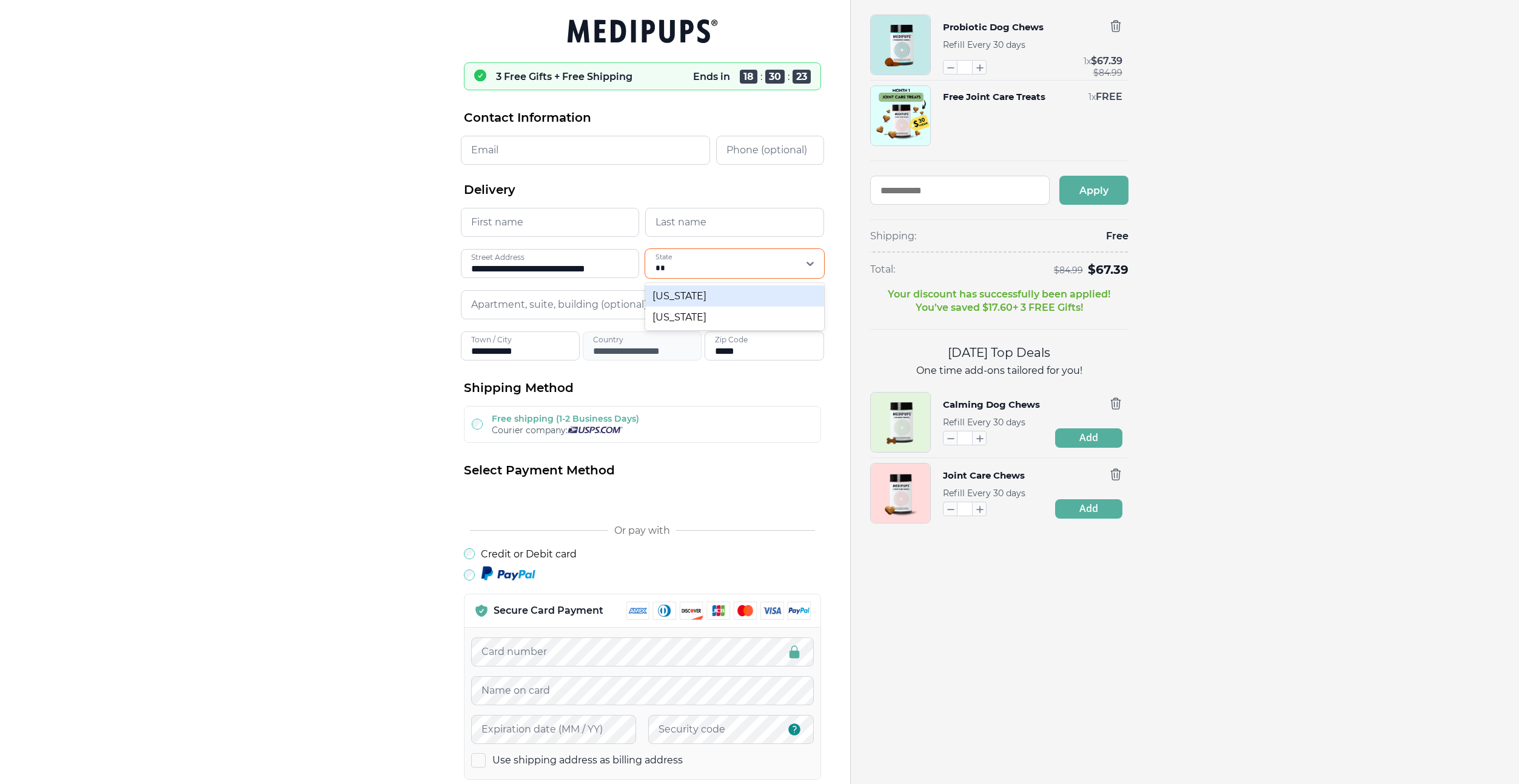
type input "*"
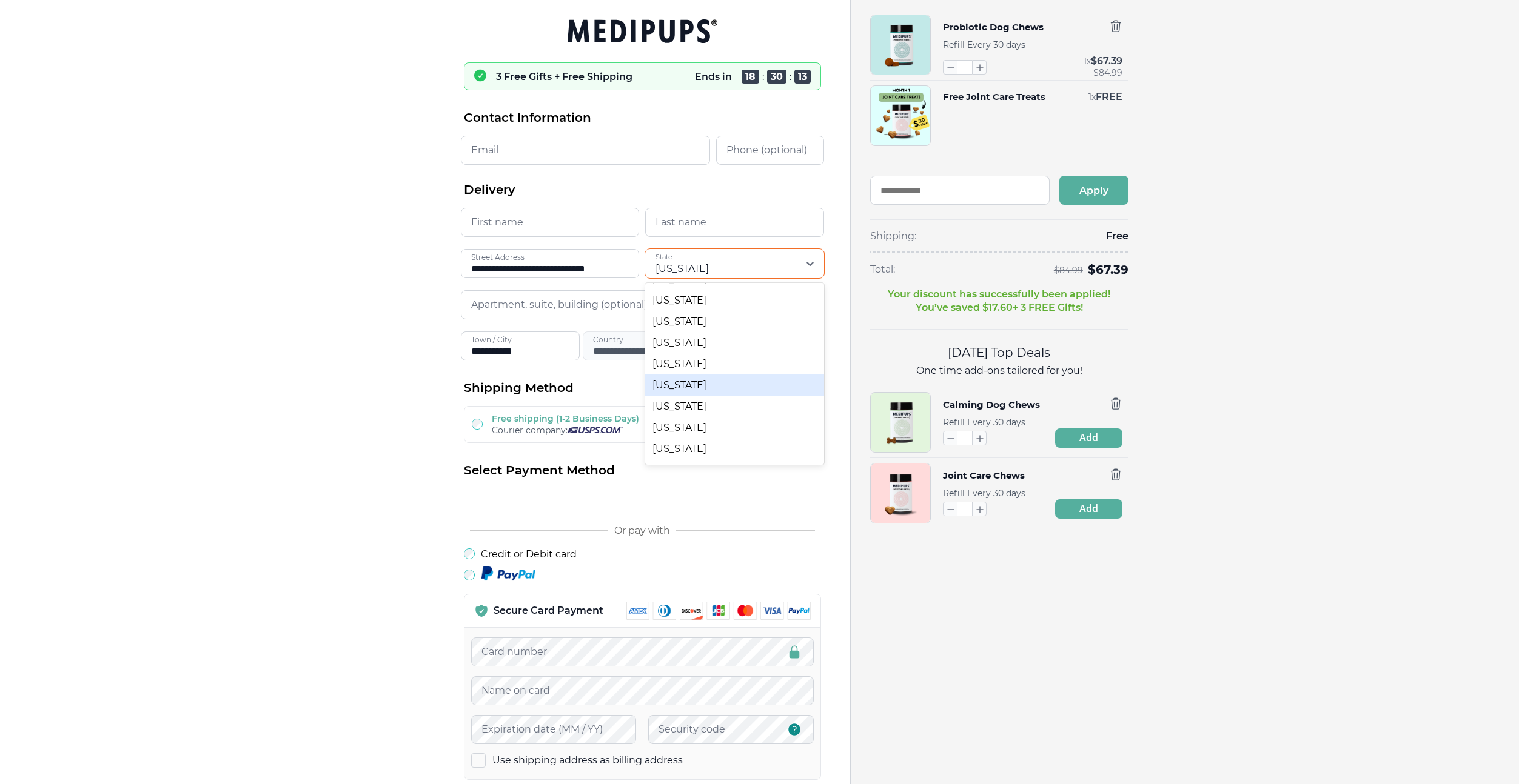
scroll to position [1006, 0]
click at [282, 401] on div "**********" at bounding box center [759, 671] width 1519 height 1342
click at [337, 383] on div "**********" at bounding box center [759, 671] width 1519 height 1342
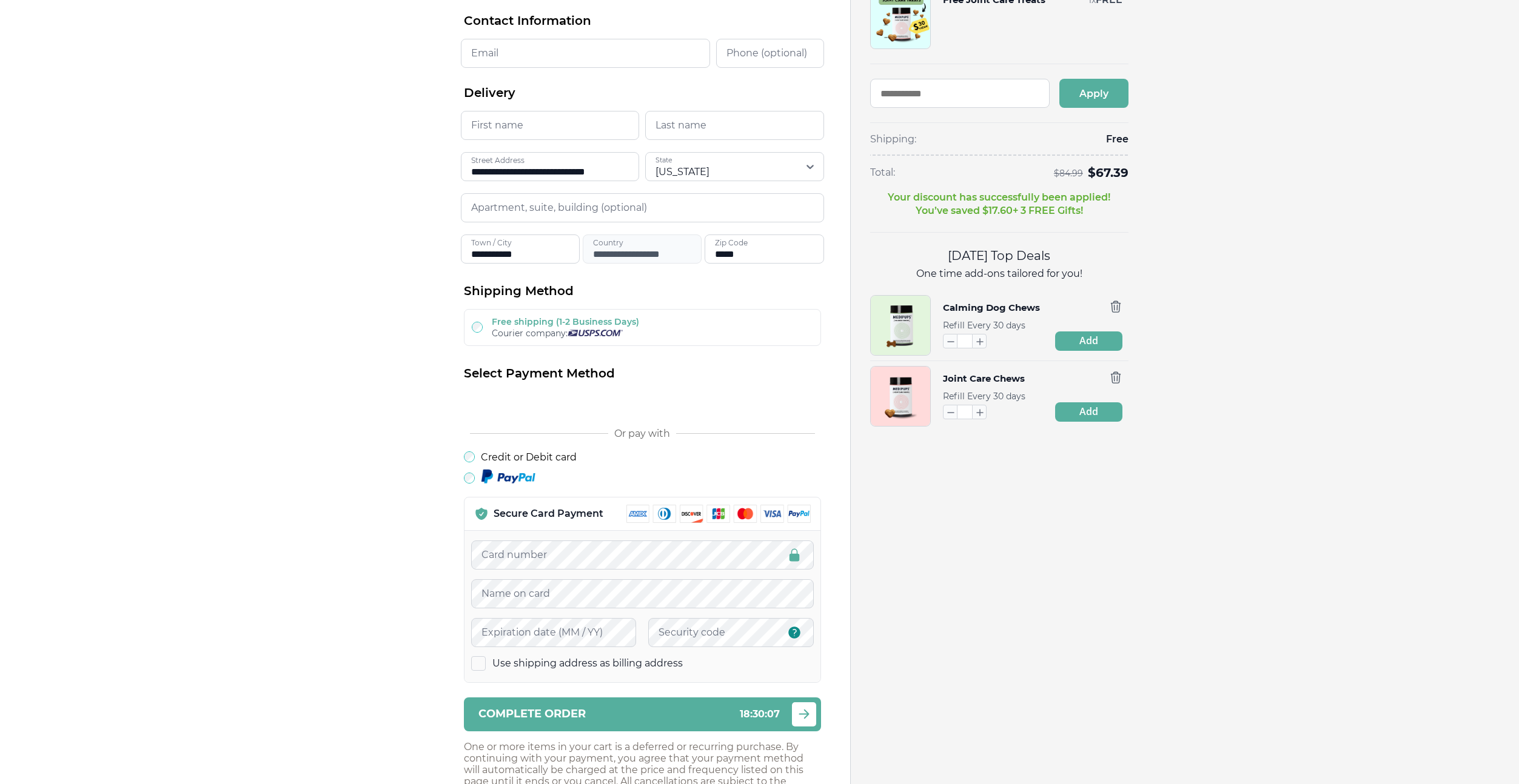
scroll to position [173, 0]
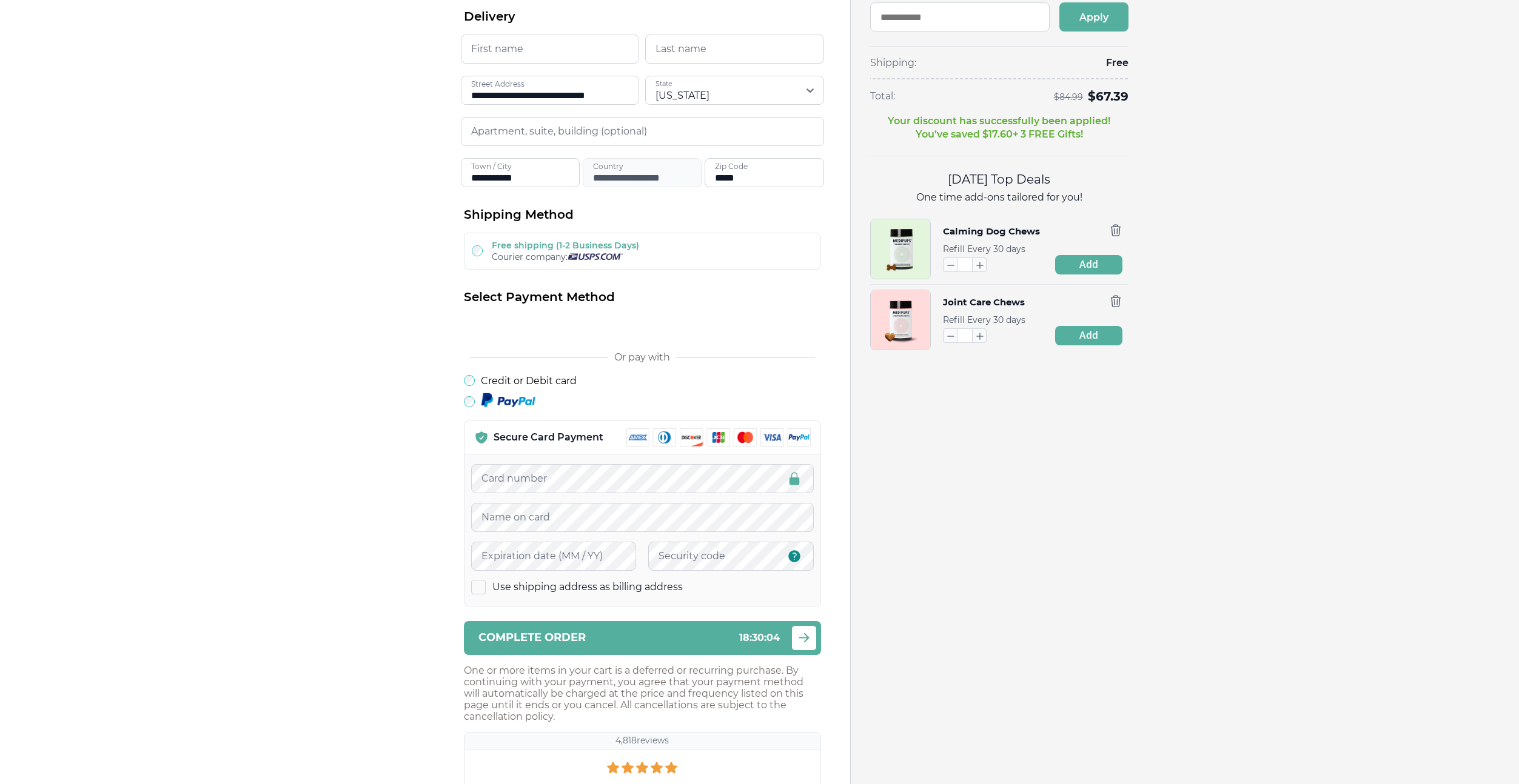
click at [330, 575] on div "**********" at bounding box center [759, 497] width 1519 height 1342
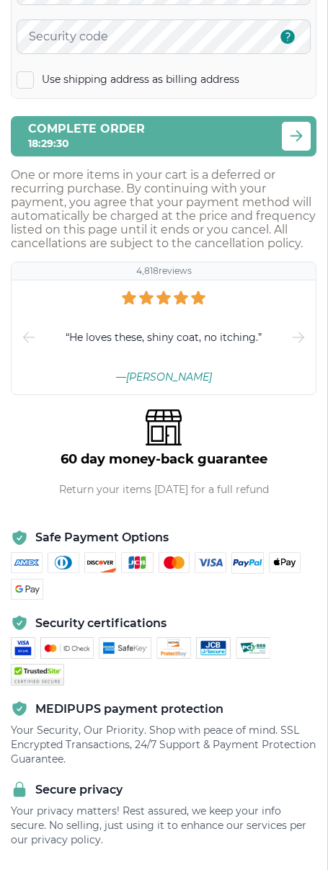
scroll to position [0, 0]
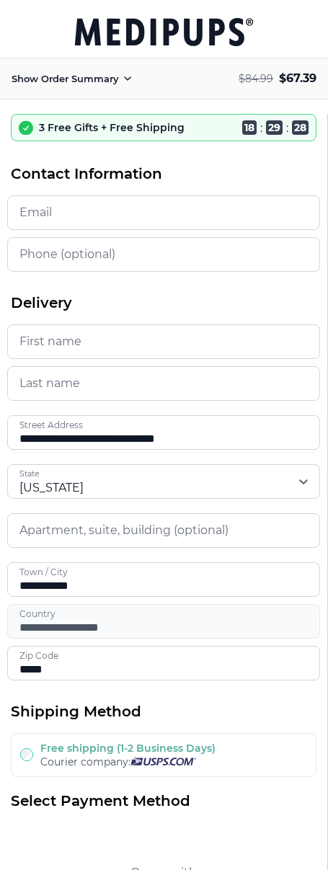
click at [158, 37] on icon at bounding box center [164, 32] width 285 height 28
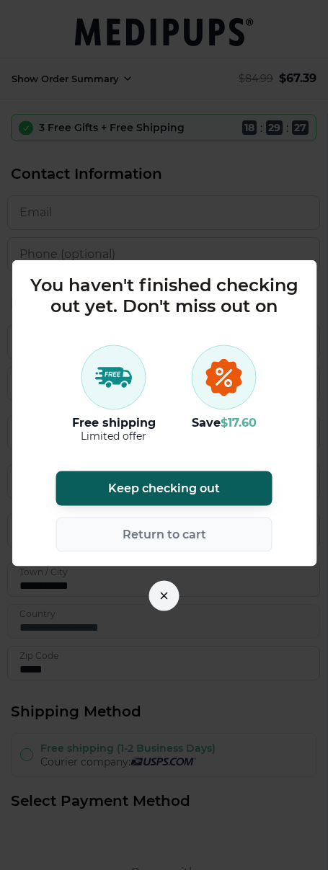
click at [199, 540] on span "Return to cart" at bounding box center [165, 534] width 84 height 14
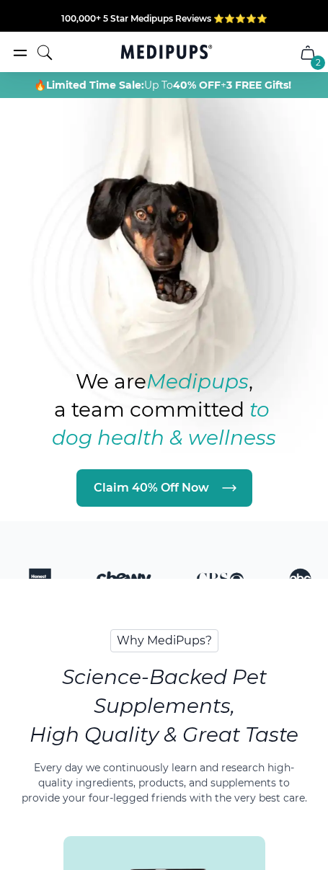
scroll to position [4, 0]
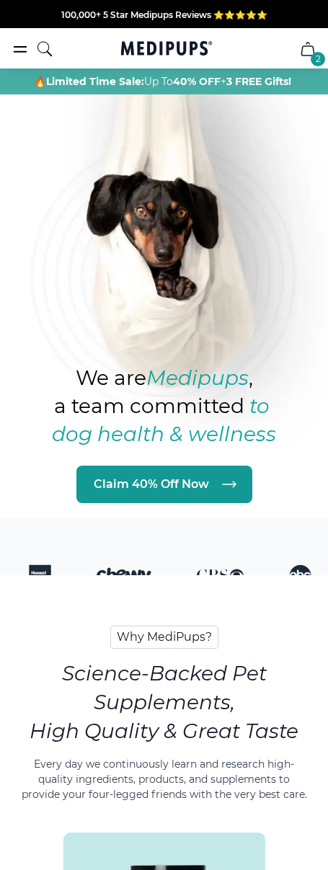
click at [312, 43] on icon "cart" at bounding box center [307, 48] width 17 height 17
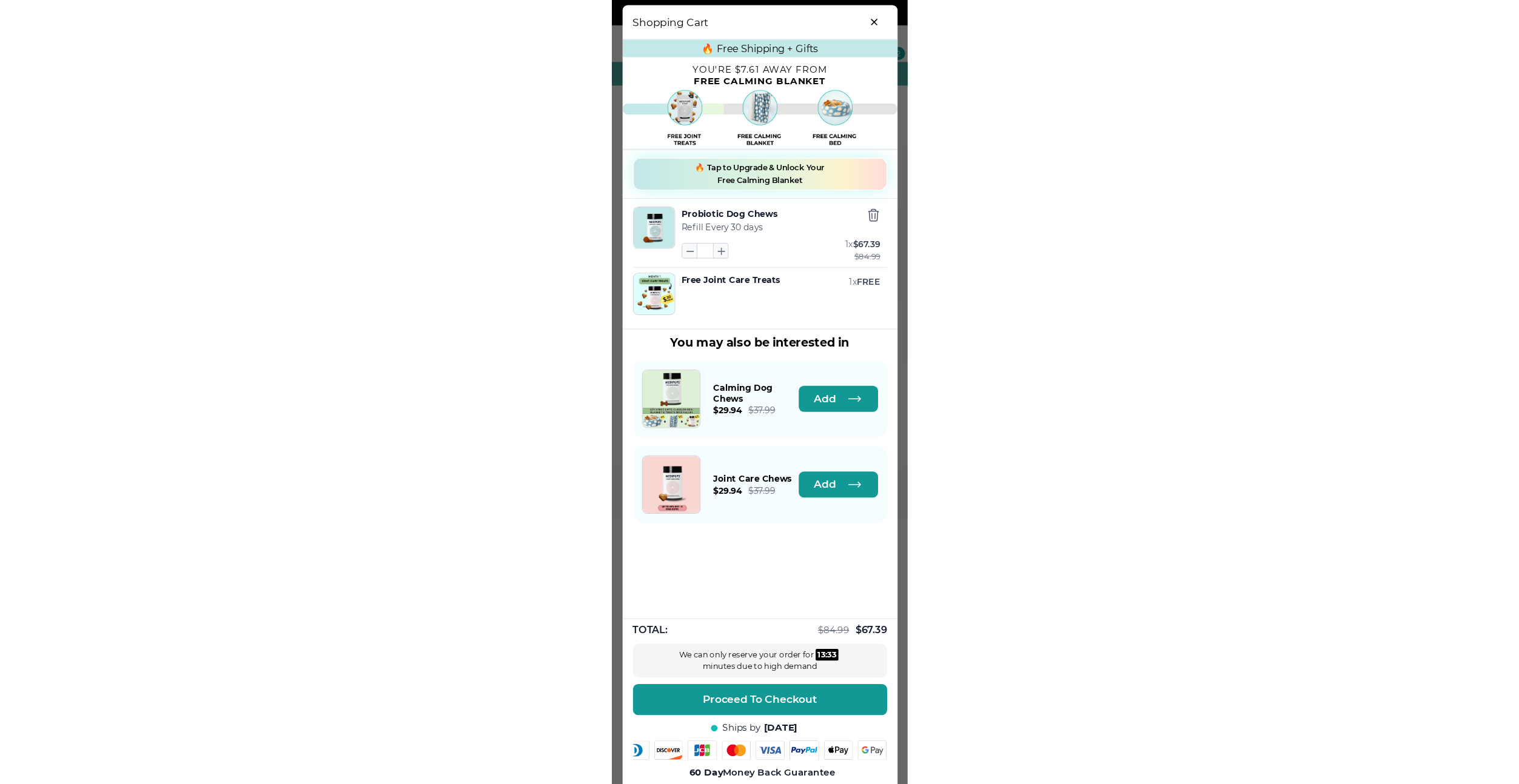
scroll to position [0, 0]
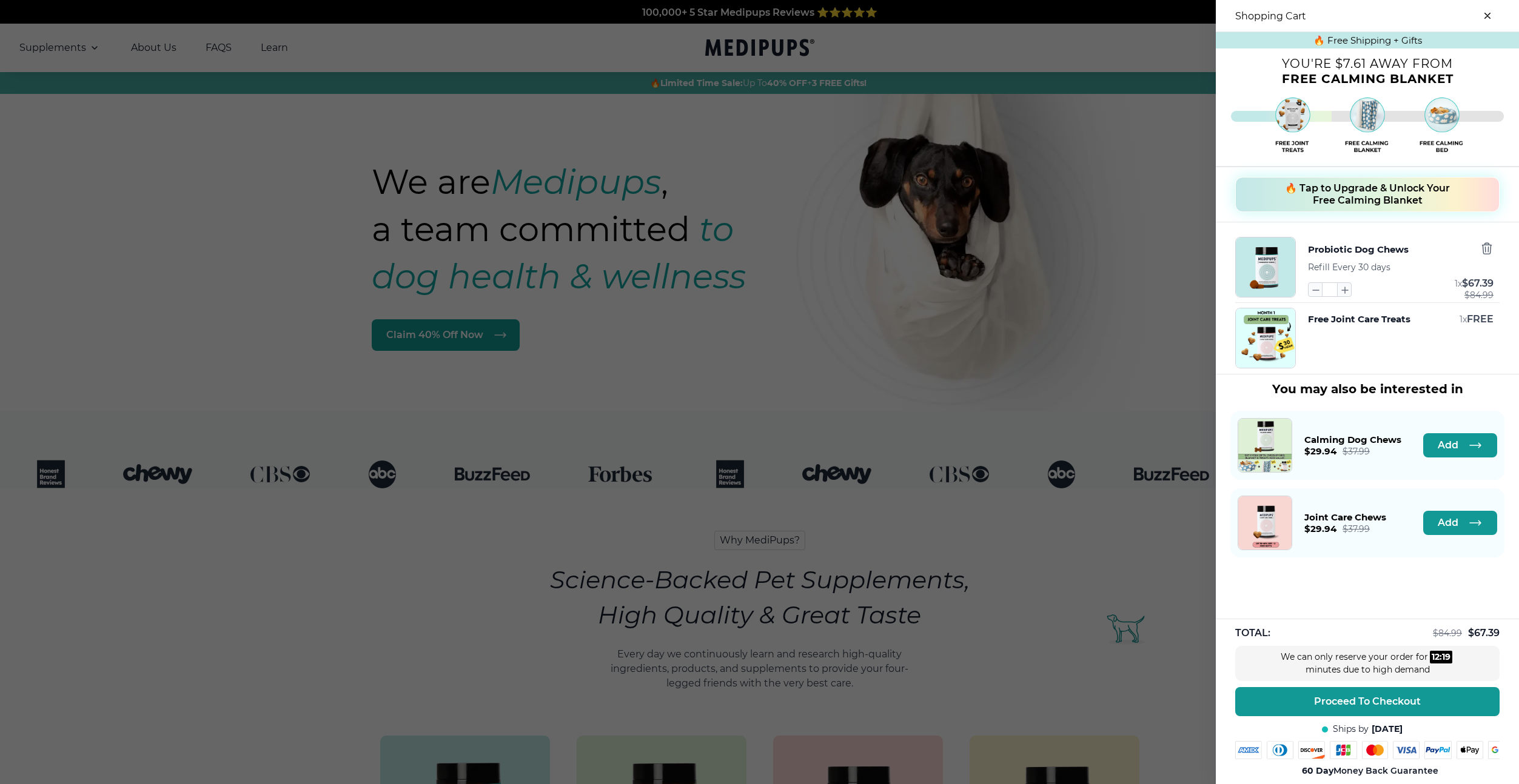
click at [819, 217] on div at bounding box center [759, 392] width 1519 height 784
